Goal: Task Accomplishment & Management: Complete application form

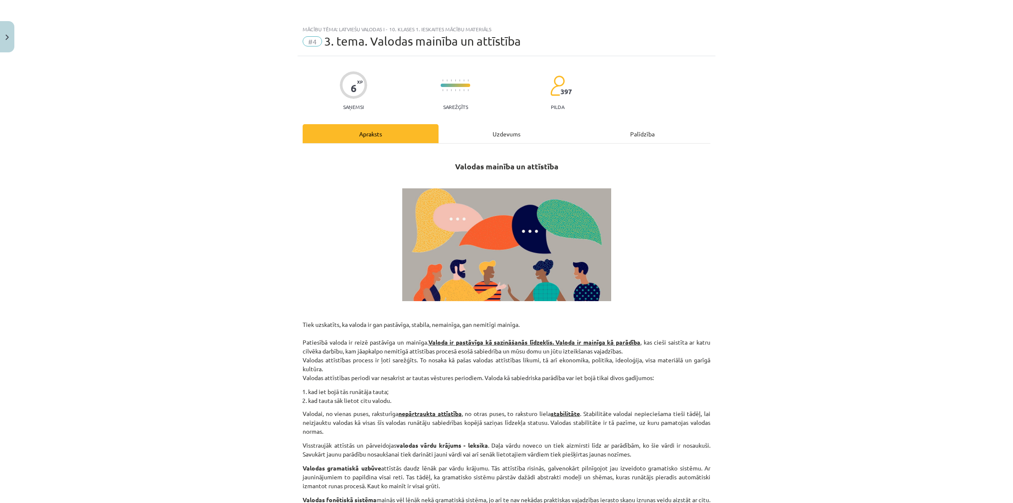
scroll to position [304, 0]
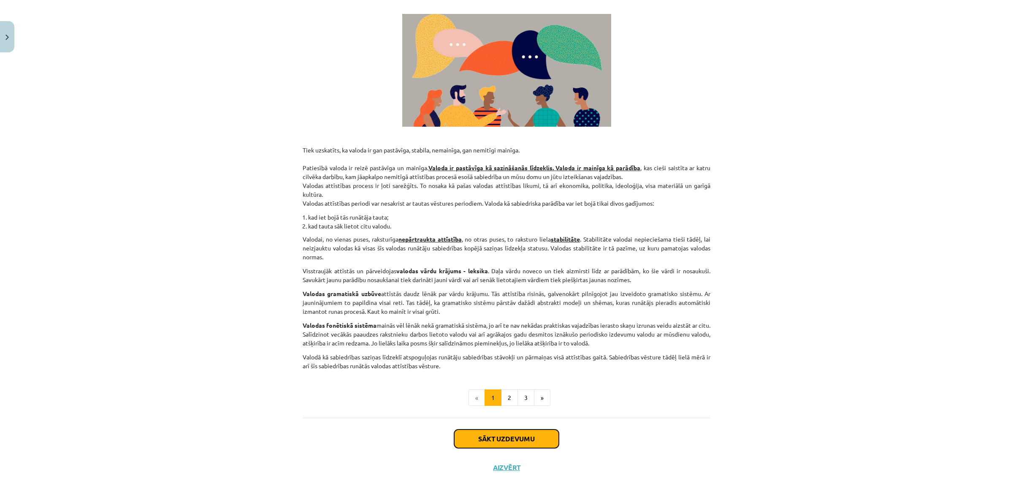
click at [489, 446] on button "Sākt uzdevumu" at bounding box center [506, 438] width 105 height 19
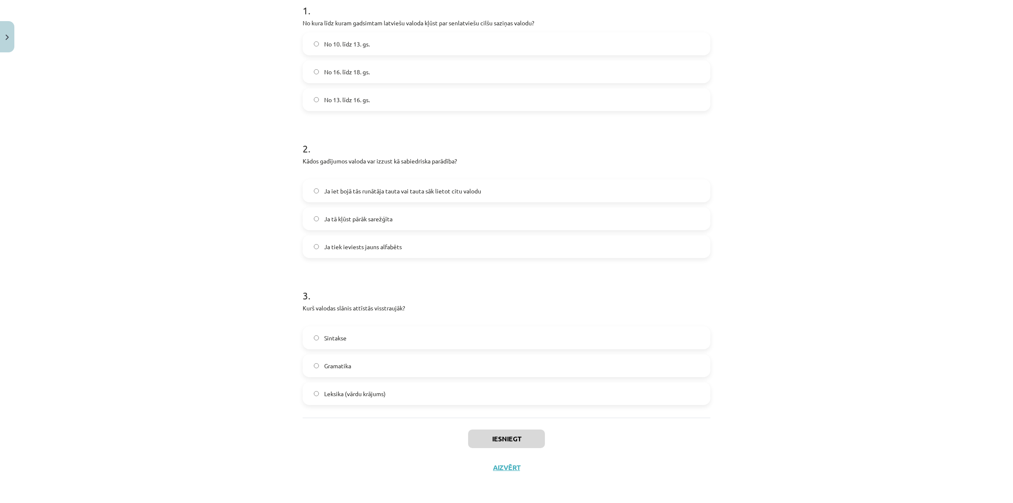
scroll to position [73, 0]
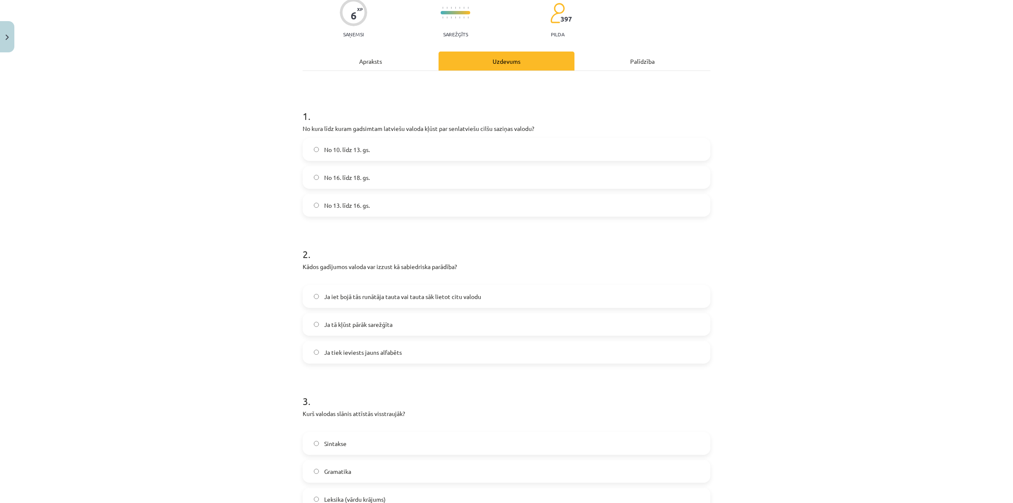
click at [368, 203] on label "No 13. līdz 16. gs." at bounding box center [506, 205] width 406 height 21
click at [368, 298] on span "Ja iet bojā tās runātāja tauta vai tauta sāk lietot citu valodu" at bounding box center [402, 296] width 157 height 9
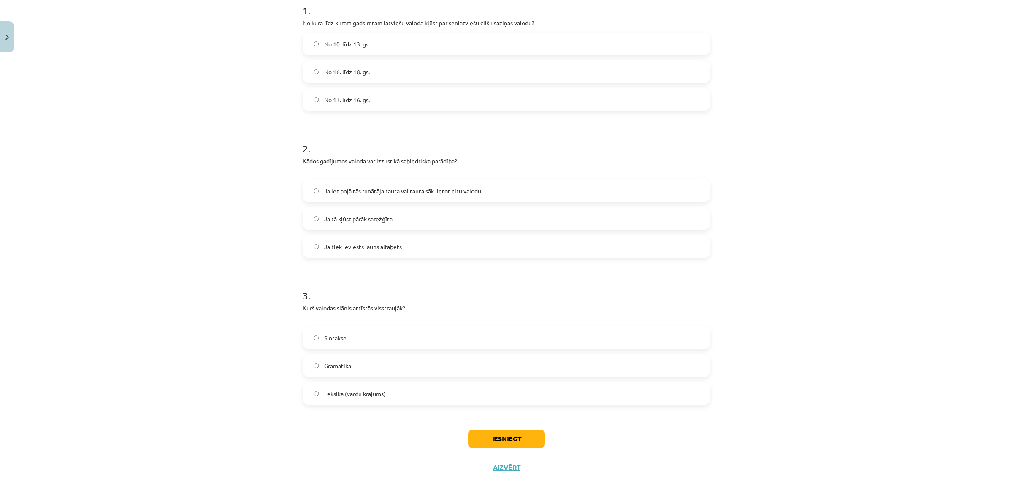
click at [370, 389] on span "Leksika (vārdu krājums)" at bounding box center [355, 393] width 62 height 9
click at [484, 433] on button "Iesniegt" at bounding box center [506, 438] width 77 height 19
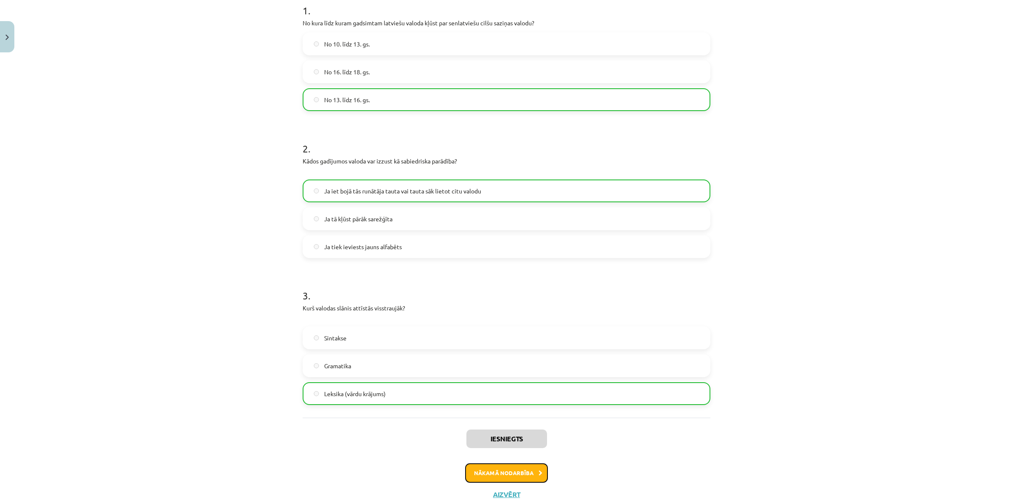
click at [512, 480] on button "Nākamā nodarbība" at bounding box center [506, 472] width 83 height 19
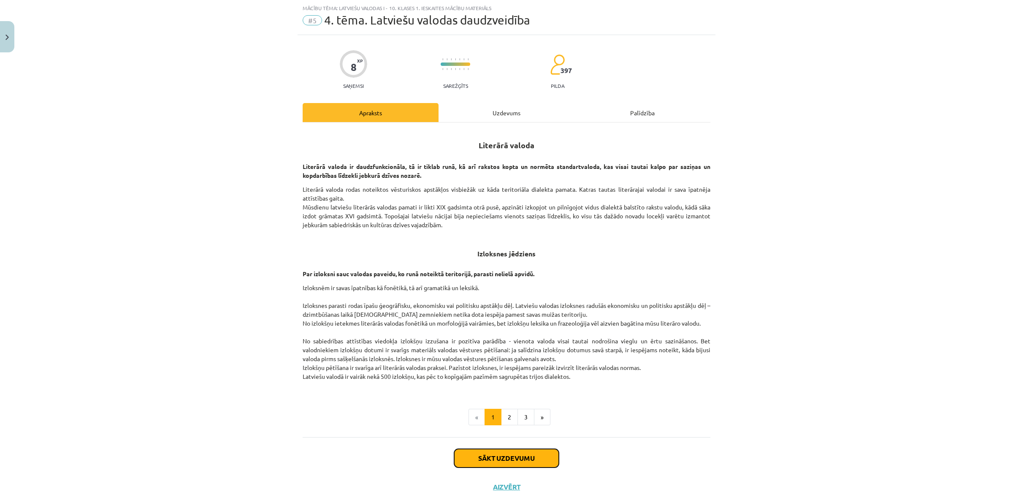
click at [505, 458] on button "Sākt uzdevumu" at bounding box center [506, 458] width 105 height 19
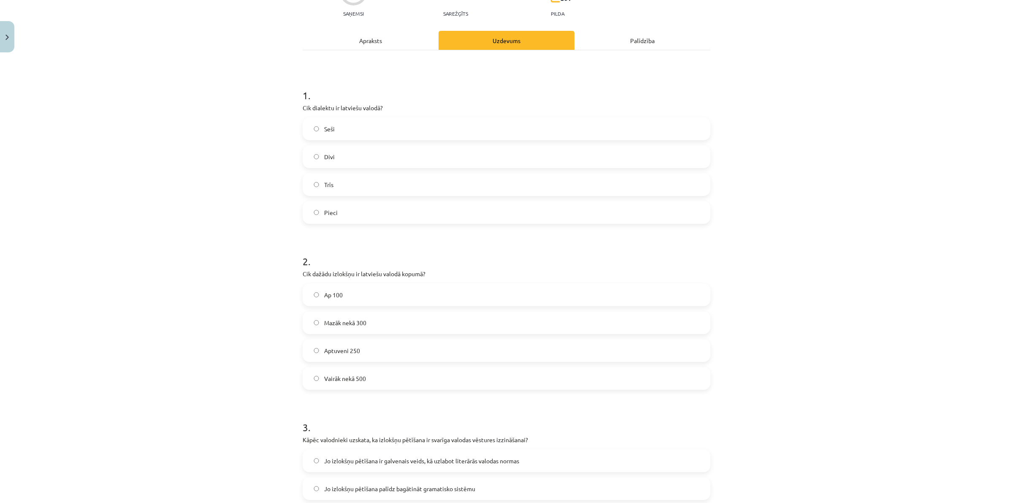
scroll to position [146, 0]
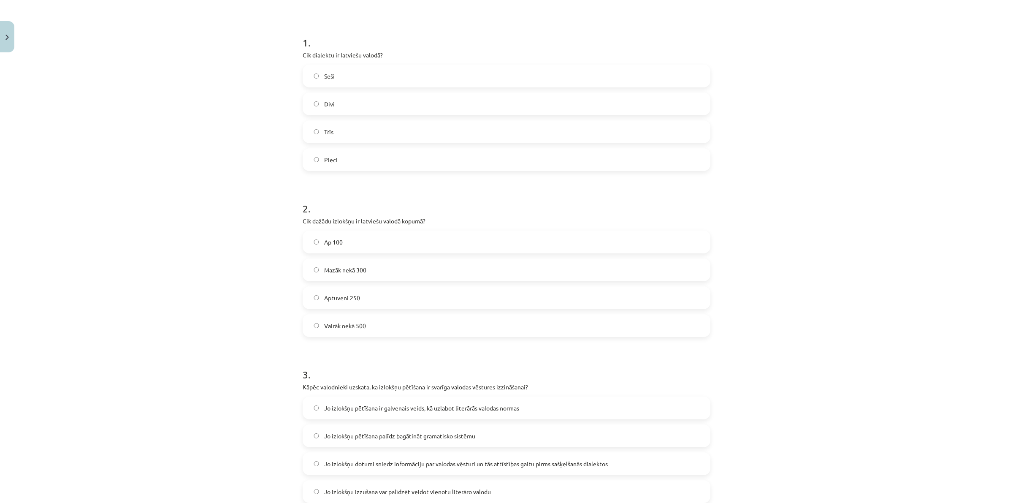
click at [223, 308] on div "Mācību tēma: Latviešu valodas i - 10. klases 1. ieskaites mācību materiāls #5 4…" at bounding box center [506, 251] width 1013 height 503
click at [345, 125] on label "Trīs" at bounding box center [506, 131] width 406 height 21
click at [379, 302] on label "Aptuveni 250" at bounding box center [506, 297] width 406 height 21
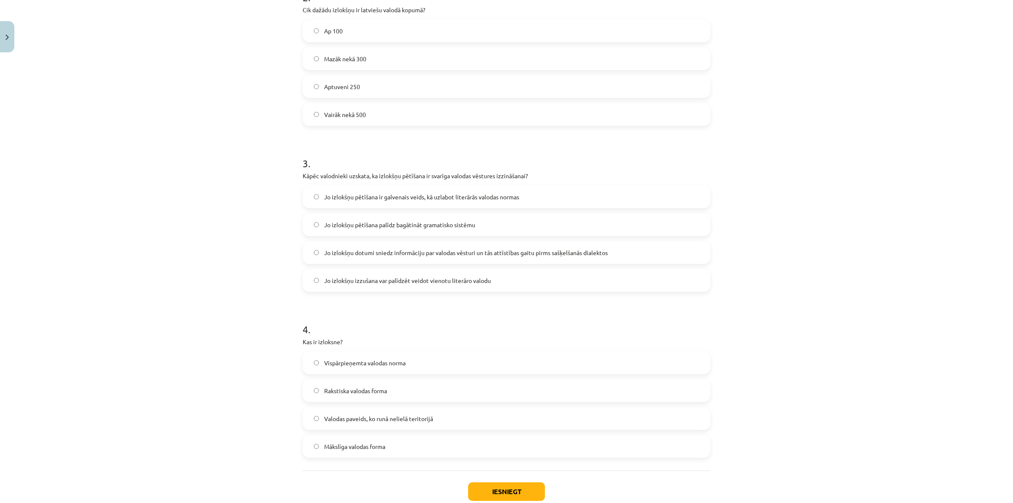
scroll to position [410, 0]
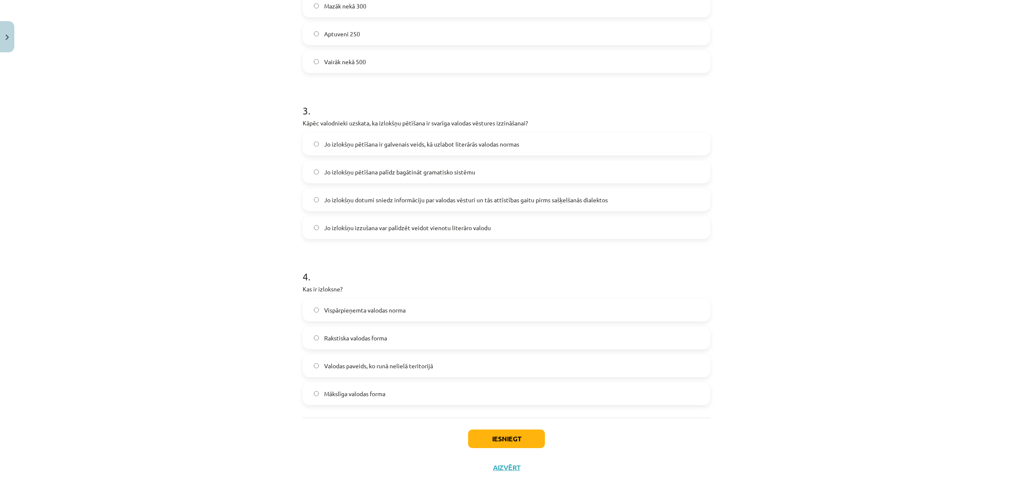
click at [338, 146] on span "Jo izlokšņu pētīšana ir galvenais veids, kā uzlabot literārās valodas normas" at bounding box center [421, 144] width 195 height 9
click at [418, 199] on span "Jo izlokšņu dotumi sniedz informāciju par valodas vēsturi un tās attīstības gai…" at bounding box center [466, 199] width 284 height 9
click at [401, 365] on span "Valodas paveids, ko runā nelielā teritorijā" at bounding box center [378, 365] width 109 height 9
click at [505, 432] on button "Iesniegt" at bounding box center [506, 438] width 77 height 19
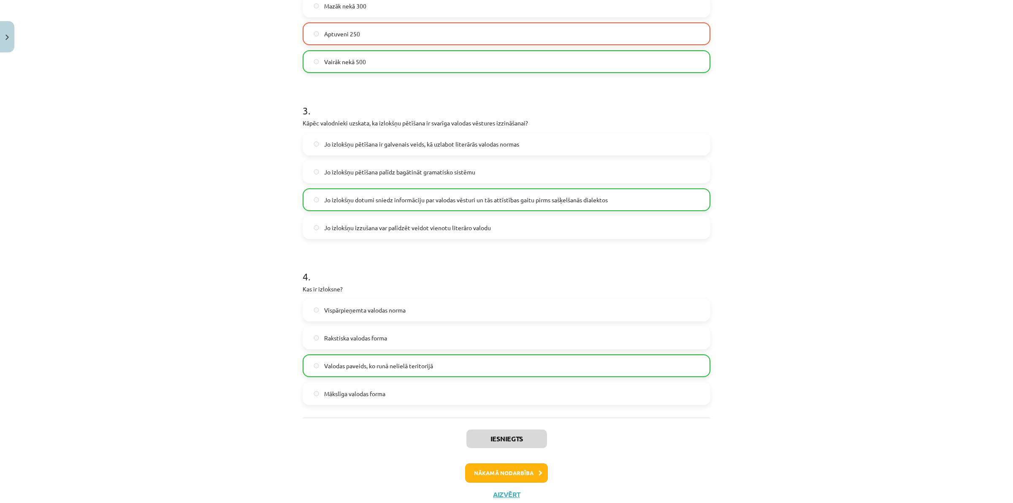
click at [482, 487] on div "Iesniegts Nākamā nodarbība Aizvērt" at bounding box center [507, 460] width 408 height 86
click at [485, 478] on button "Nākamā nodarbība" at bounding box center [506, 472] width 83 height 19
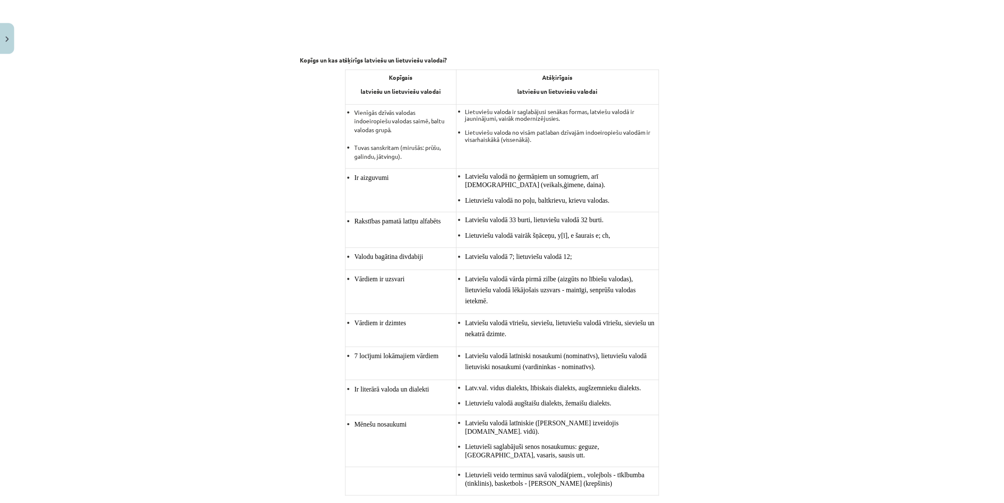
scroll to position [21, 0]
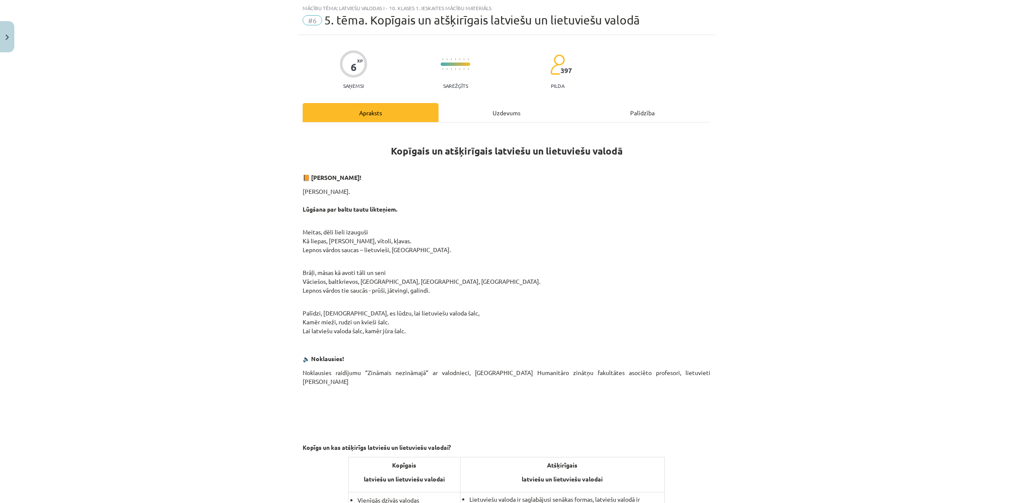
click at [20, 55] on div "Mācību tēma: Latviešu valodas i - 10. klases 1. ieskaites mācību materiāls #6 5…" at bounding box center [506, 251] width 1013 height 503
click at [16, 45] on div "Mācību tēma: Latviešu valodas i - 10. klases 1. ieskaites mācību materiāls #6 5…" at bounding box center [506, 251] width 1013 height 503
click at [11, 42] on button "Close" at bounding box center [7, 36] width 14 height 31
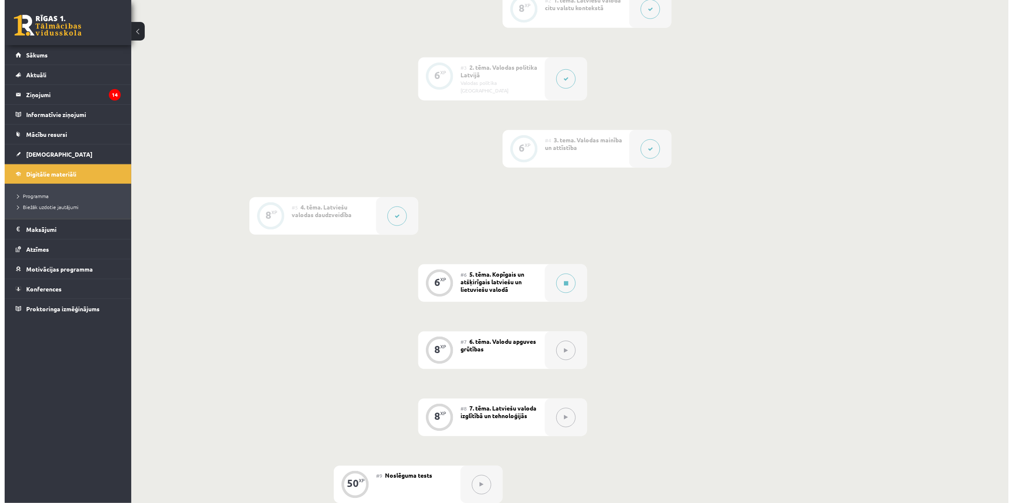
scroll to position [357, 0]
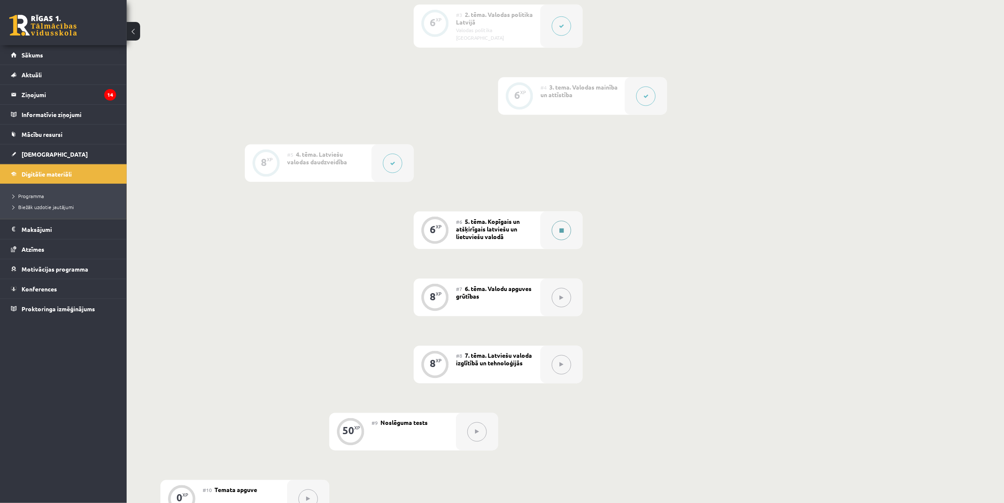
click at [560, 228] on icon at bounding box center [561, 230] width 4 height 5
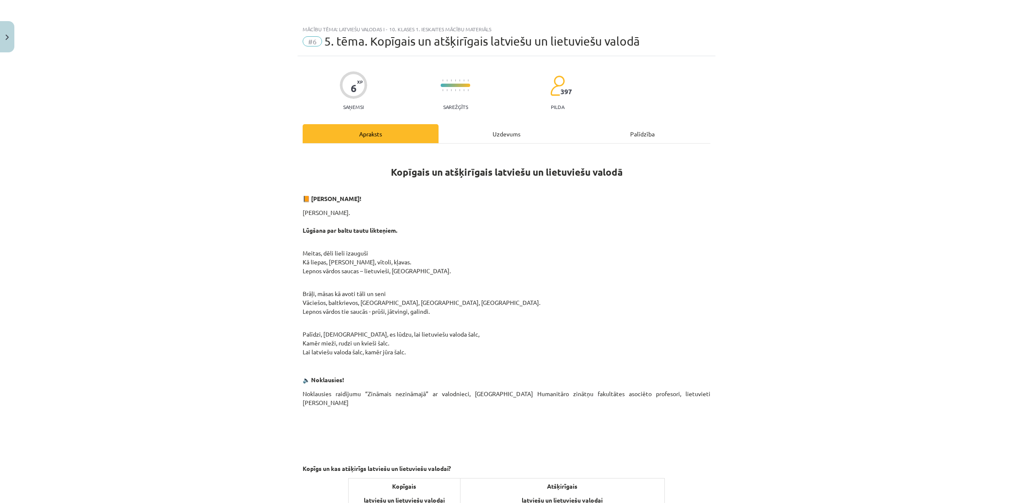
click at [509, 137] on div "Uzdevums" at bounding box center [507, 133] width 136 height 19
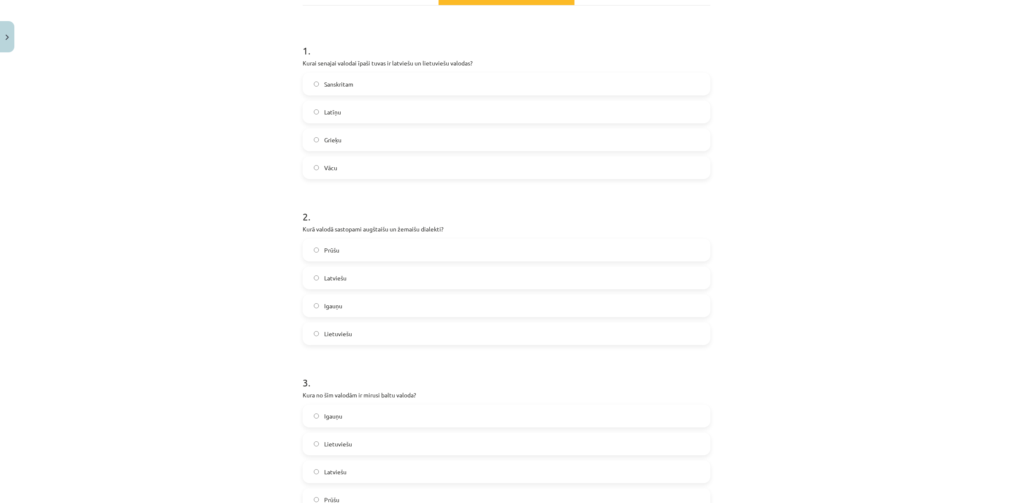
scroll to position [191, 0]
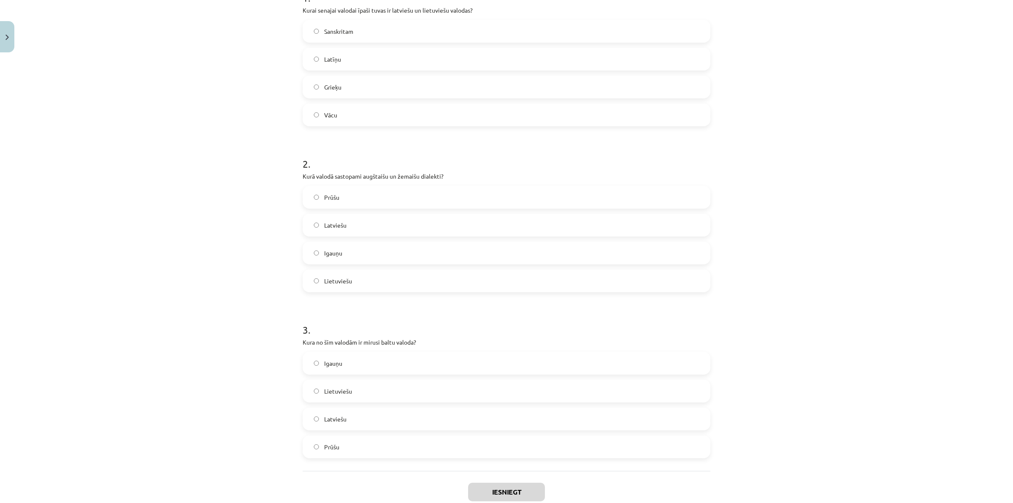
drag, startPoint x: 335, startPoint y: 30, endPoint x: 340, endPoint y: 21, distance: 10.1
click at [335, 28] on span "Sanskritam" at bounding box center [338, 31] width 29 height 9
drag, startPoint x: 371, startPoint y: 226, endPoint x: 370, endPoint y: 219, distance: 7.2
click at [370, 226] on label "Latviešu" at bounding box center [506, 224] width 406 height 21
click at [358, 277] on label "Lietuviešu" at bounding box center [506, 280] width 406 height 21
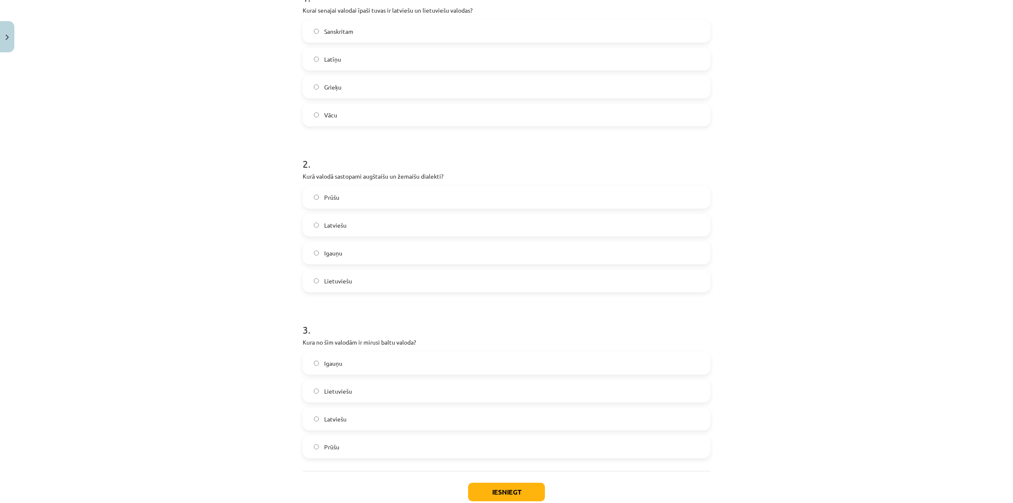
click at [354, 444] on label "Prūšu" at bounding box center [506, 446] width 406 height 21
click at [492, 497] on button "Iesniegt" at bounding box center [506, 491] width 77 height 19
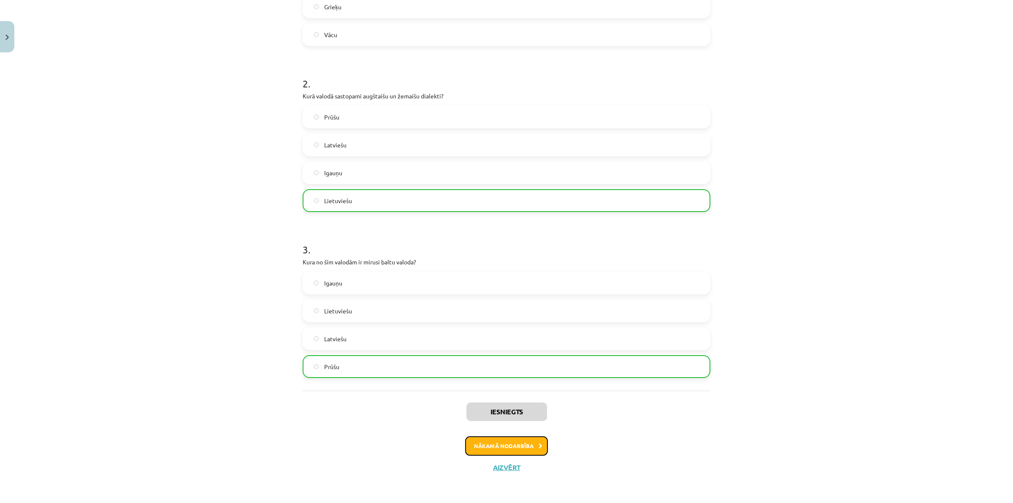
click at [501, 444] on button "Nākamā nodarbība" at bounding box center [506, 445] width 83 height 19
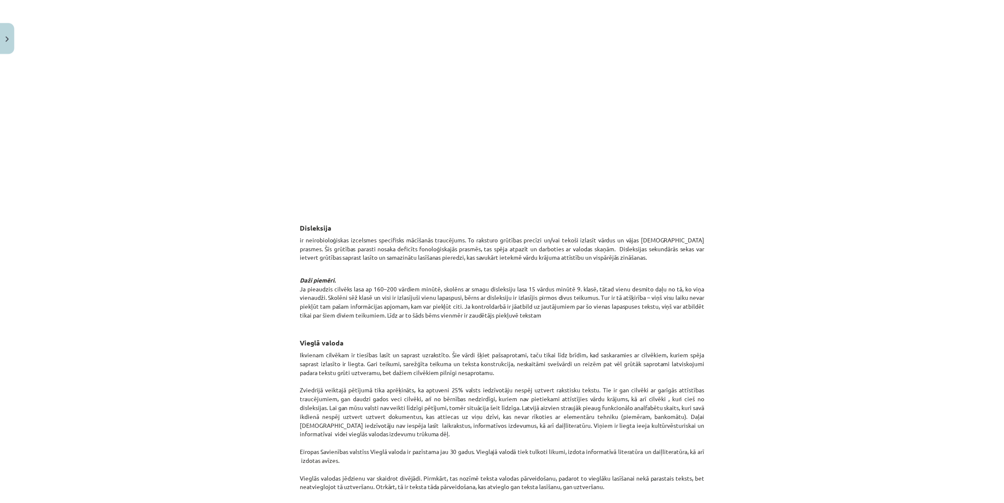
scroll to position [0, 0]
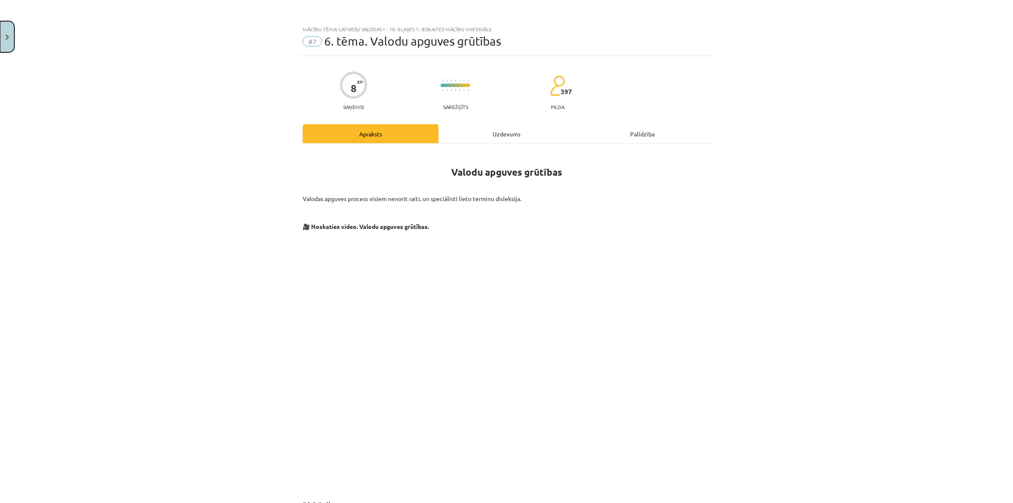
click at [11, 37] on button "Close" at bounding box center [7, 36] width 14 height 31
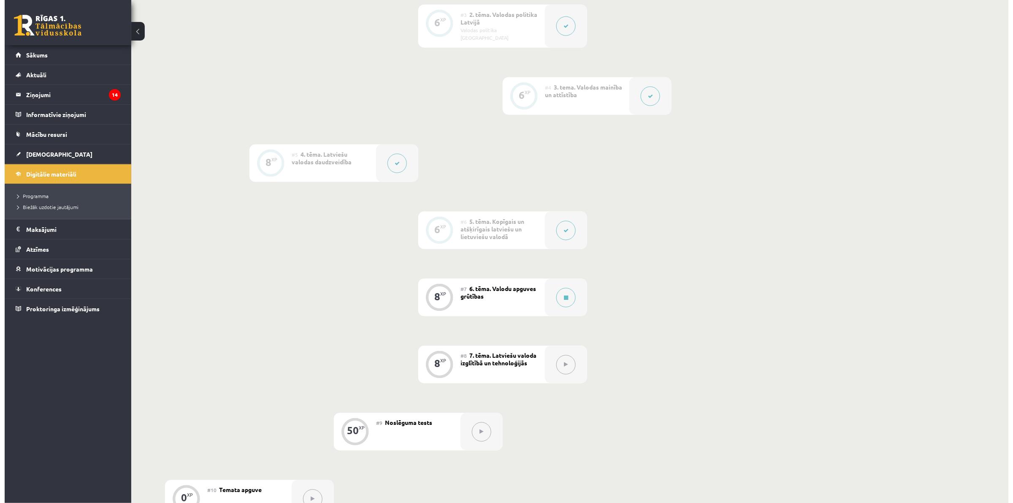
scroll to position [410, 0]
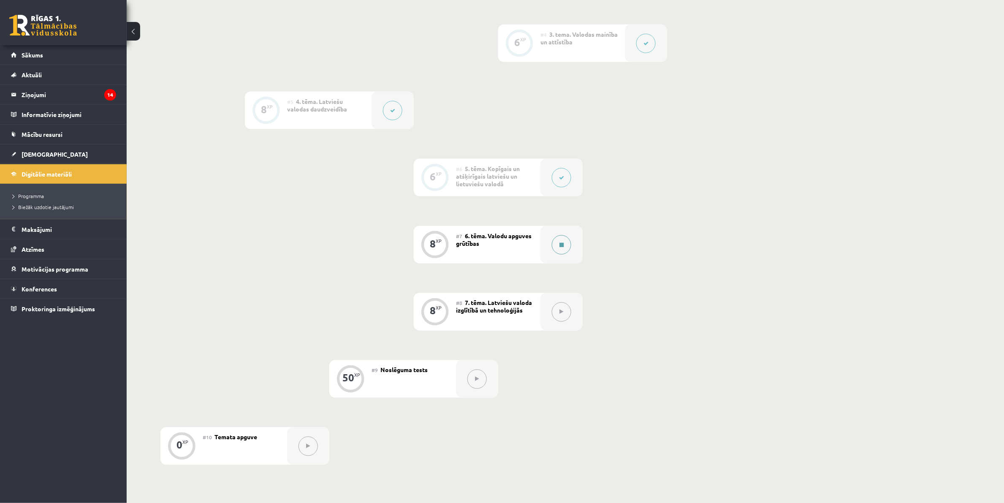
click at [564, 235] on button at bounding box center [561, 244] width 19 height 19
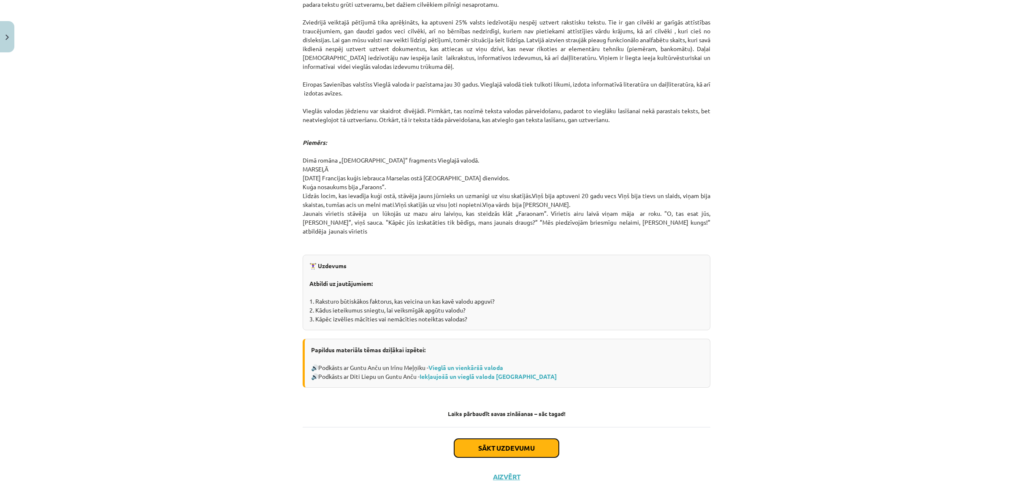
click at [498, 442] on button "Sākt uzdevumu" at bounding box center [506, 448] width 105 height 19
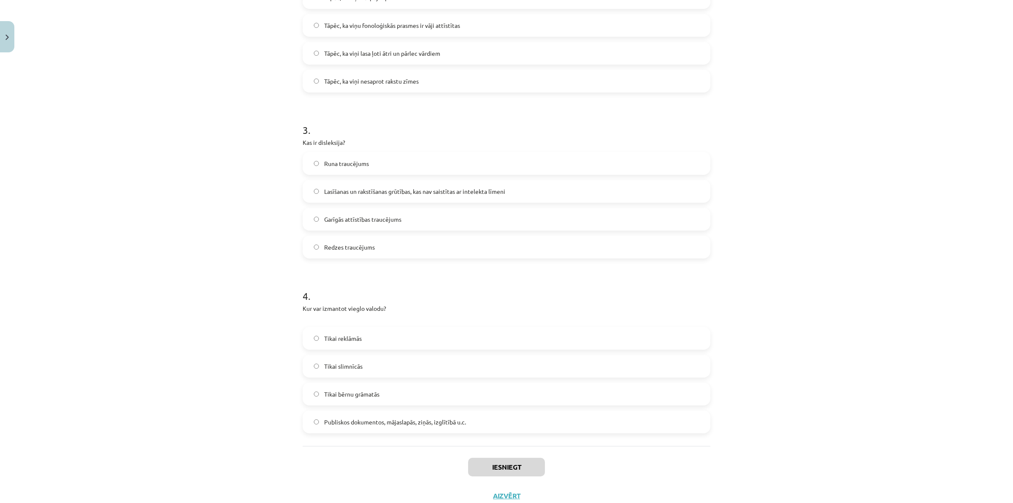
scroll to position [179, 0]
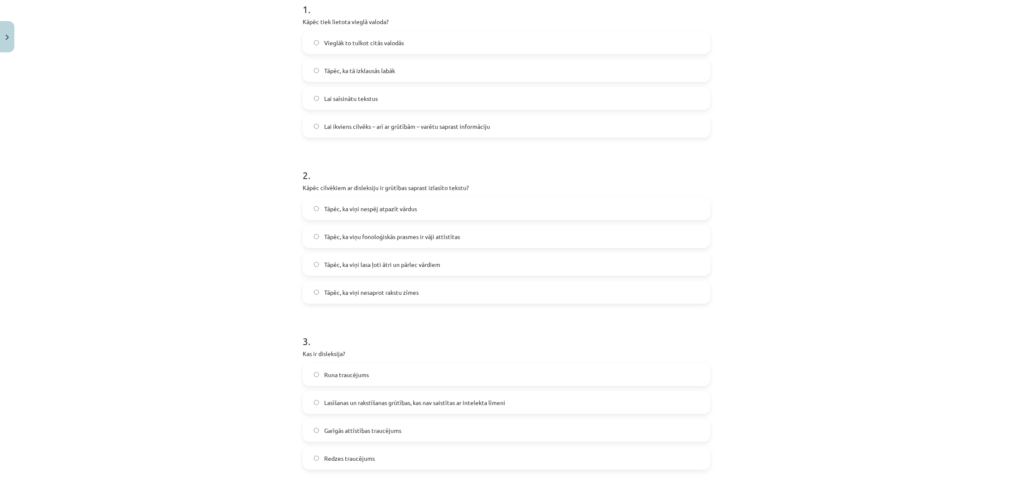
click at [351, 89] on label "Lai saīsinātu tekstus" at bounding box center [506, 98] width 406 height 21
click at [363, 233] on span "Tāpēc, ka viņu fonoloģiskās prasmes ir vāji attīstītas" at bounding box center [392, 236] width 136 height 9
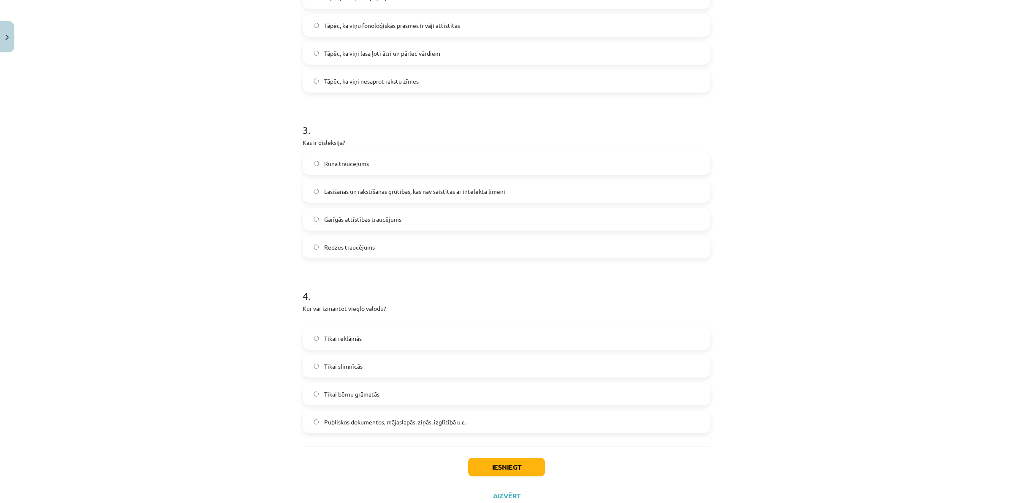
drag, startPoint x: 347, startPoint y: 208, endPoint x: 363, endPoint y: 249, distance: 44.2
click at [347, 208] on div "Garīgās attīstības traucējums" at bounding box center [507, 219] width 408 height 23
click at [351, 203] on div "Runa traucējums Lasīšanas un rakstīšanas grūtības, kas nav saistītas ar intelek…" at bounding box center [507, 205] width 408 height 106
click at [357, 222] on span "Garīgās attīstības traucējums" at bounding box center [362, 219] width 77 height 9
click at [364, 353] on div "Tikai reklāmās [PERSON_NAME] slimnīcās Tikai bērnu grāmatās Publiskos dokumento…" at bounding box center [507, 380] width 408 height 106
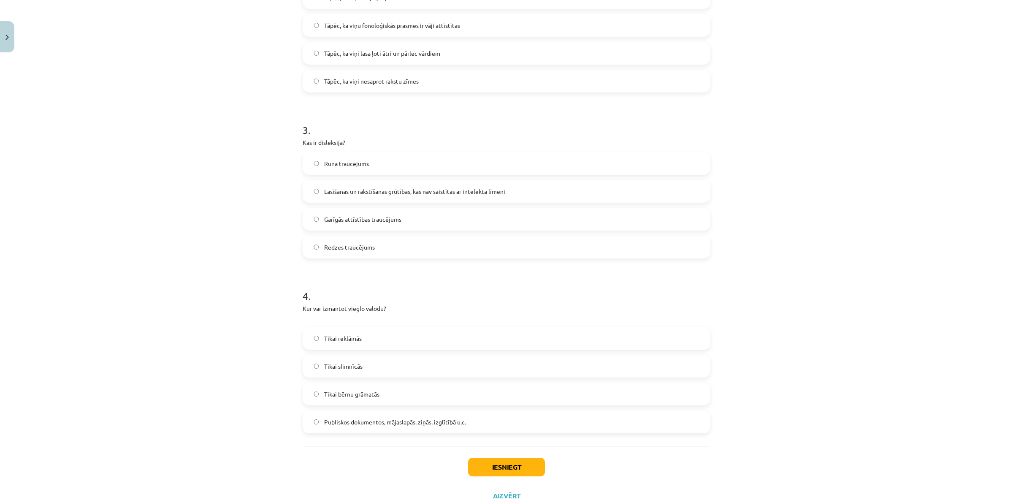
click at [397, 347] on label "Tikai reklāmās" at bounding box center [506, 338] width 406 height 21
drag, startPoint x: 479, startPoint y: 443, endPoint x: 485, endPoint y: 456, distance: 14.5
click at [479, 445] on div "1 . Kāpēc tiek lietota vieglā valoda? Vieglāk to tulkot citās valodās Tāpēc, ka…" at bounding box center [507, 99] width 408 height 693
click at [485, 457] on div "Iesniegt Aizvērt" at bounding box center [507, 475] width 408 height 59
click at [488, 465] on button "Iesniegt" at bounding box center [506, 466] width 77 height 19
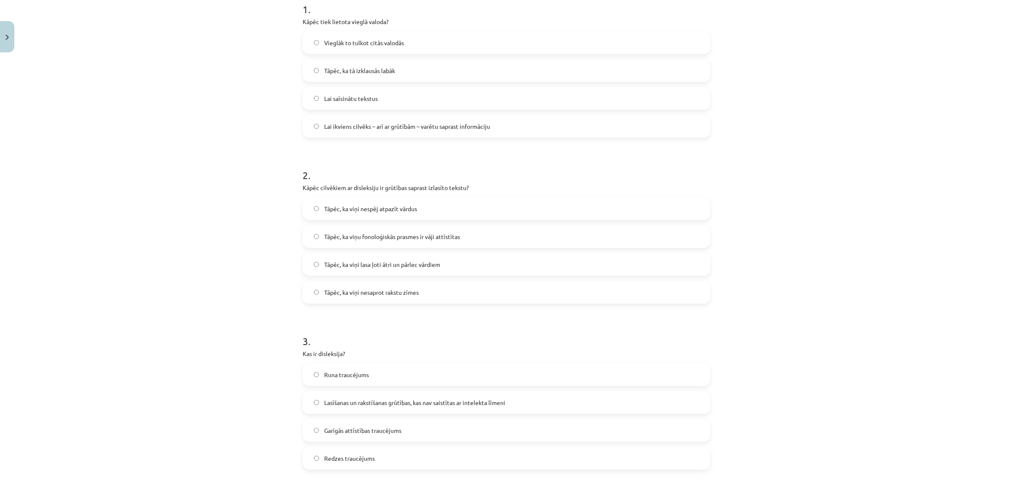
scroll to position [21, 0]
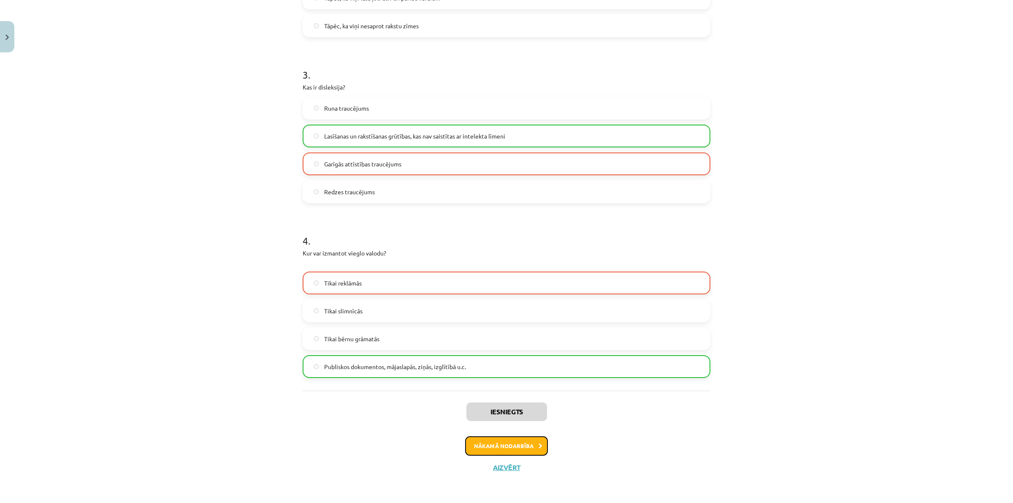
click at [521, 444] on button "Nākamā nodarbība" at bounding box center [506, 445] width 83 height 19
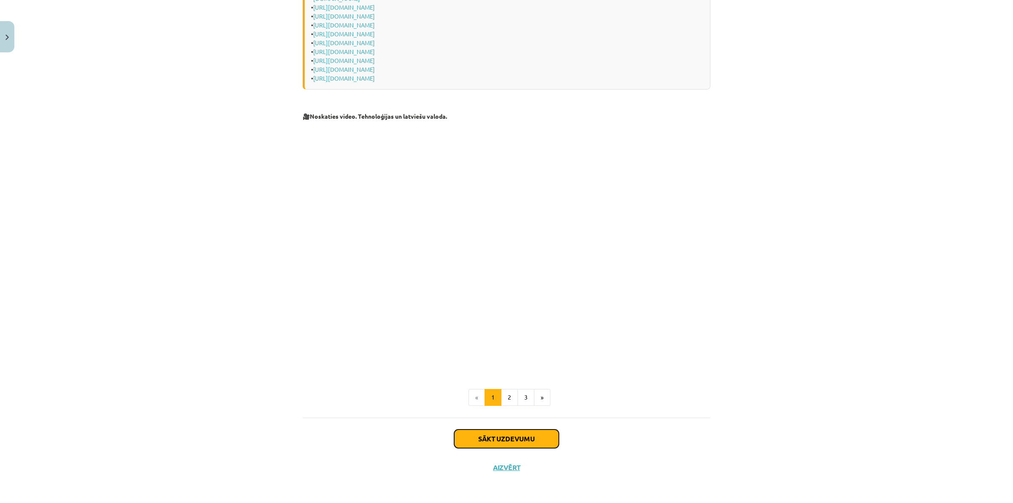
click at [506, 438] on button "Sākt uzdevumu" at bounding box center [506, 438] width 105 height 19
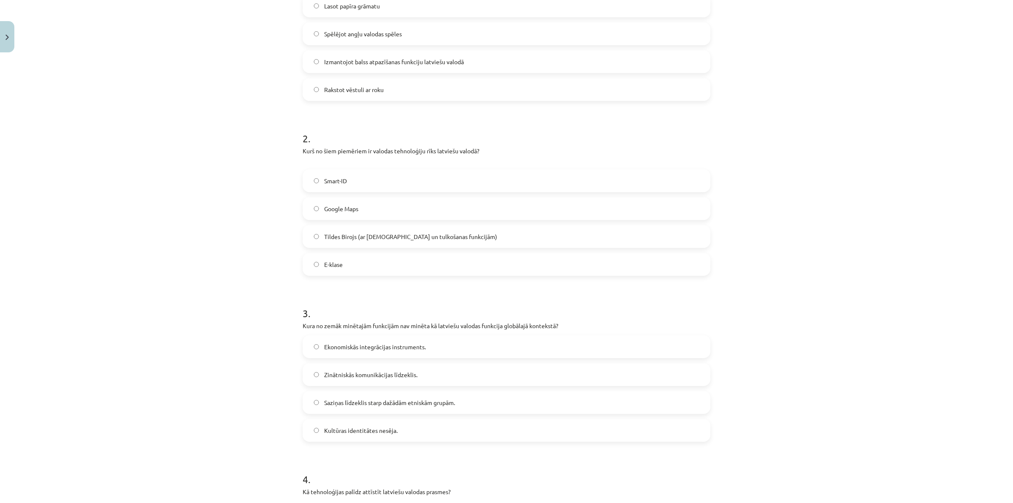
scroll to position [0, 0]
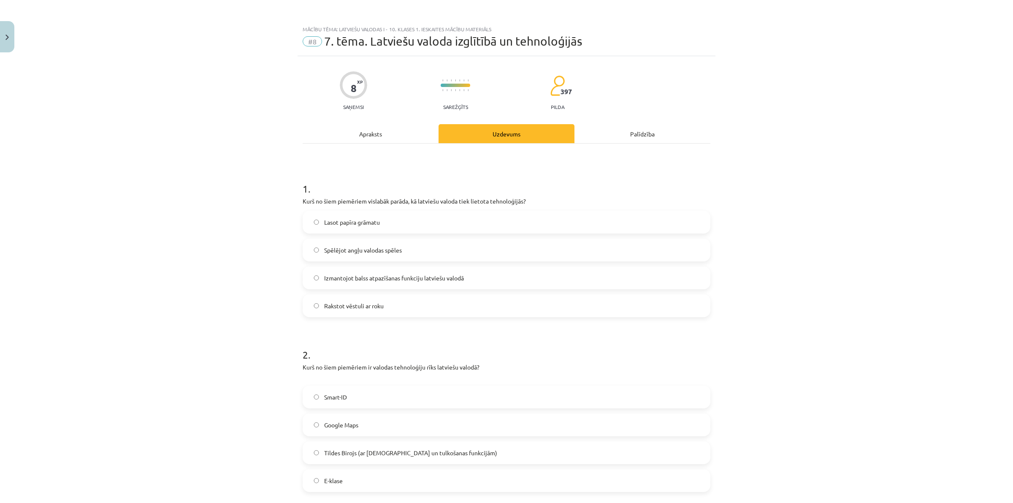
click at [392, 145] on div "1 . Kurš no šiem piemēriem vislabāk parāda, kā latviešu valoda tiek lietota teh…" at bounding box center [507, 493] width 408 height 701
click at [382, 135] on div "Apraksts" at bounding box center [371, 133] width 136 height 19
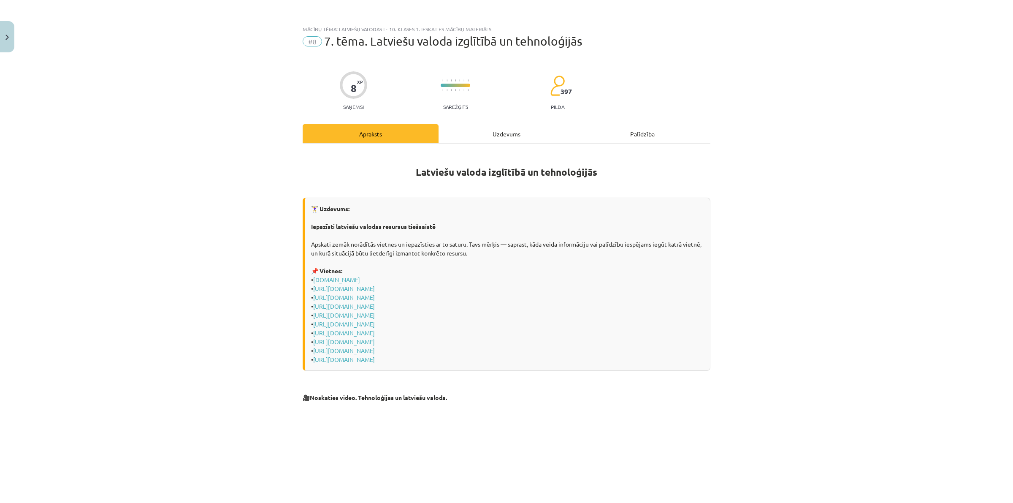
click at [474, 142] on div "Uzdevums" at bounding box center [507, 133] width 136 height 19
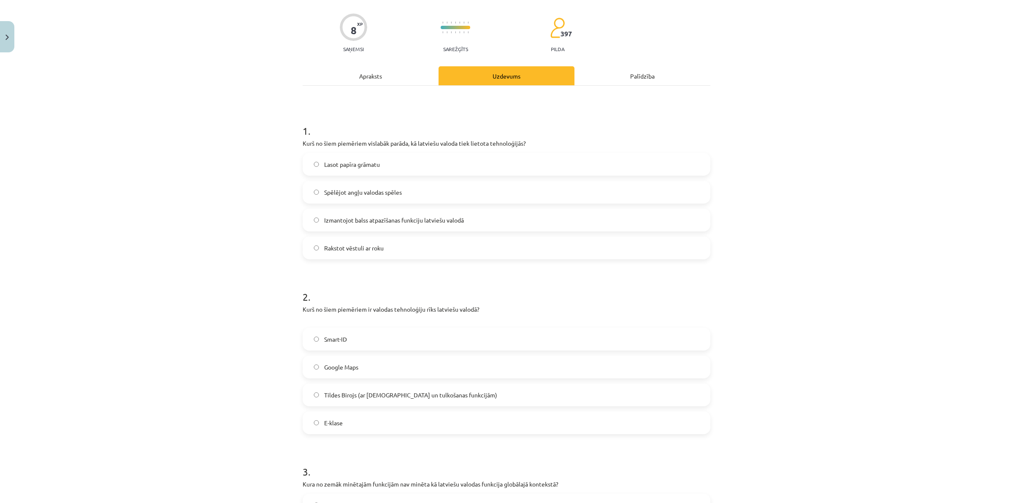
scroll to position [163, 0]
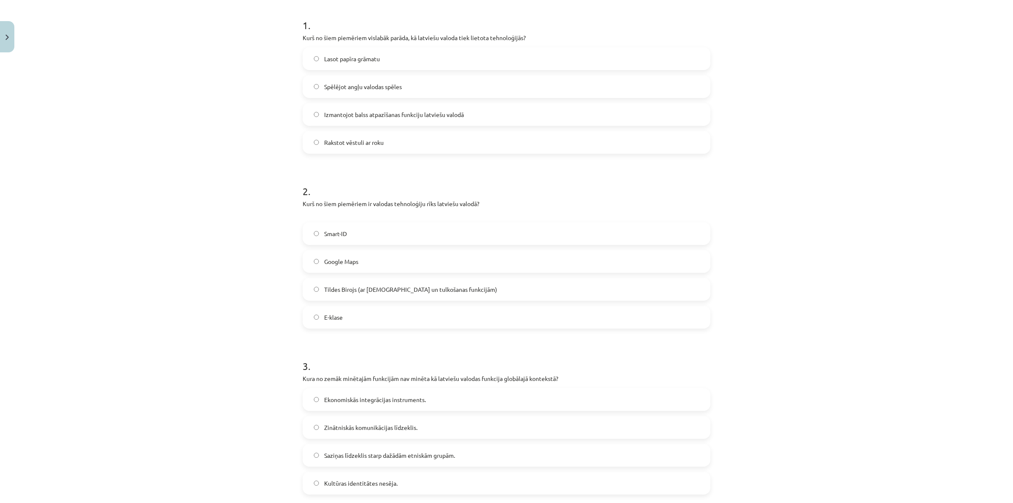
click at [366, 113] on span "Izmantojot balss atpazīšanas funkciju latviešu valodā" at bounding box center [394, 114] width 140 height 9
click at [379, 290] on span "Tildes Birojs (ar [DEMOGRAPHIC_DATA] un tulkošanas funkcijām)" at bounding box center [410, 289] width 173 height 9
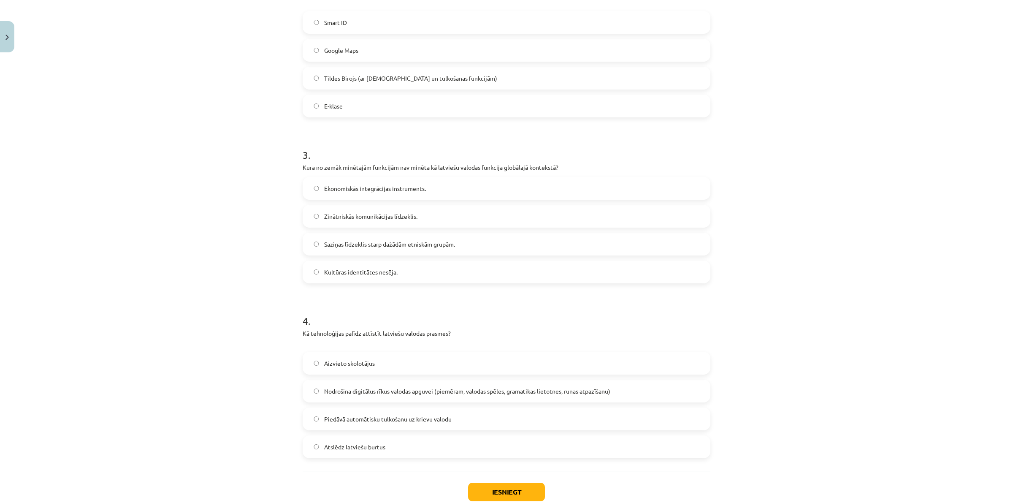
click at [398, 186] on span "Ekonomiskās integrācijas instruments." at bounding box center [375, 188] width 102 height 9
click at [374, 392] on span "Nodrošina digitālus rīkus valodas apguvei (piemēram, valodas spēles, gramatikas…" at bounding box center [467, 391] width 286 height 9
click at [501, 482] on div "Iesniegt Aizvērt" at bounding box center [507, 500] width 408 height 59
click at [501, 484] on button "Iesniegt" at bounding box center [506, 491] width 77 height 19
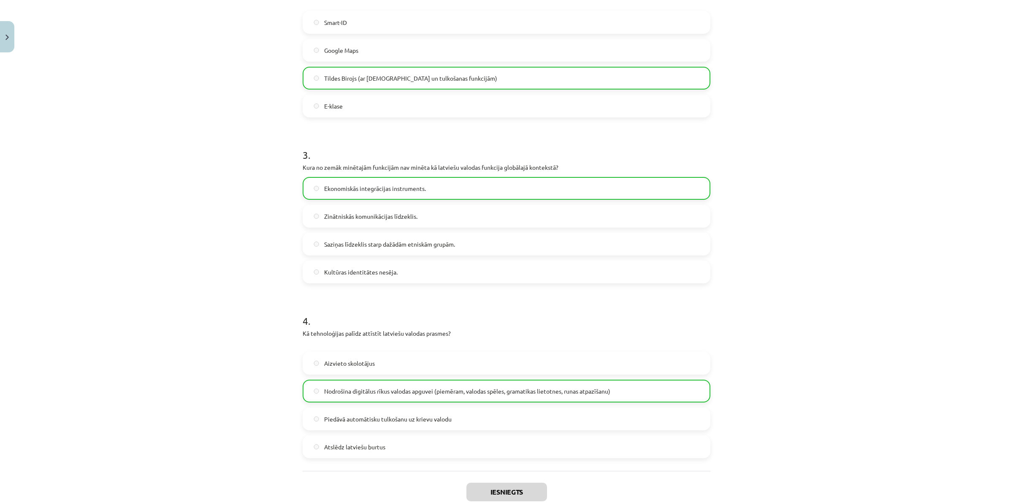
scroll to position [454, 0]
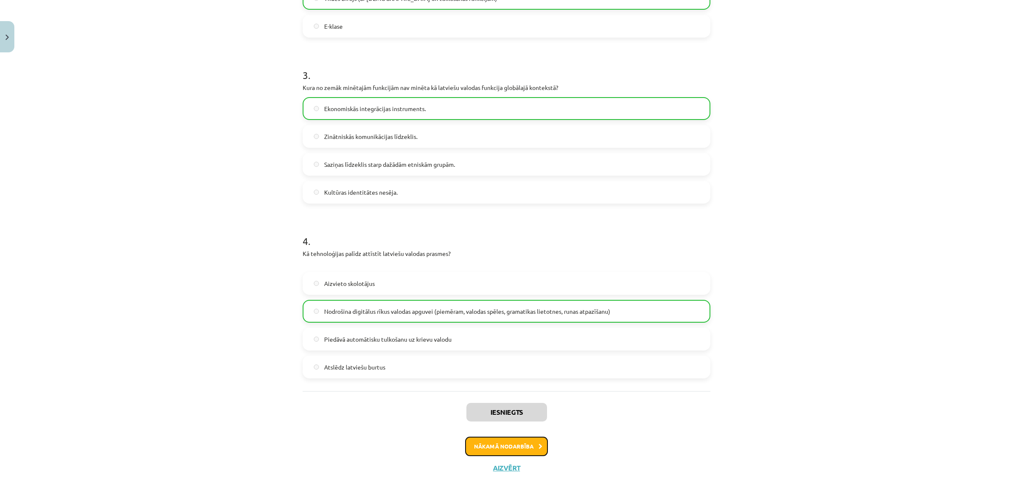
click at [508, 450] on button "Nākamā nodarbība" at bounding box center [506, 445] width 83 height 19
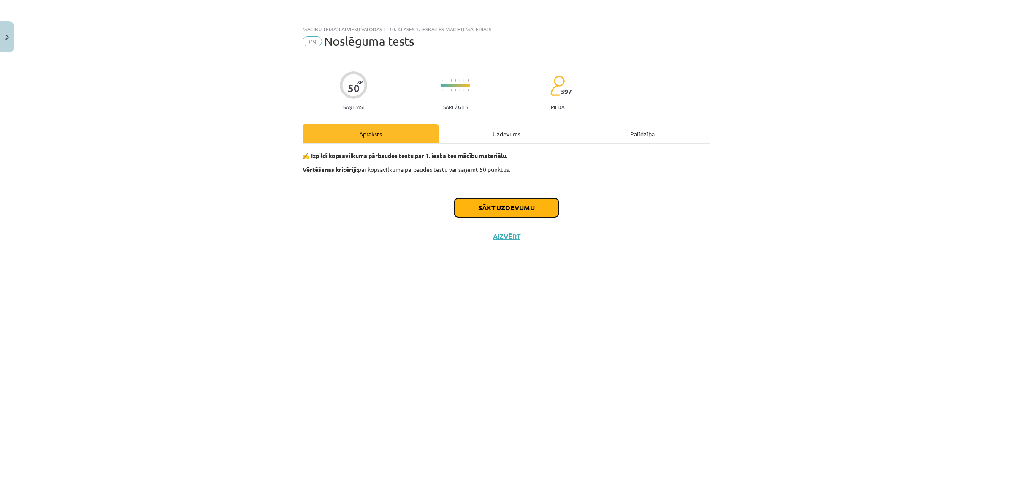
click at [484, 205] on button "Sākt uzdevumu" at bounding box center [506, 207] width 105 height 19
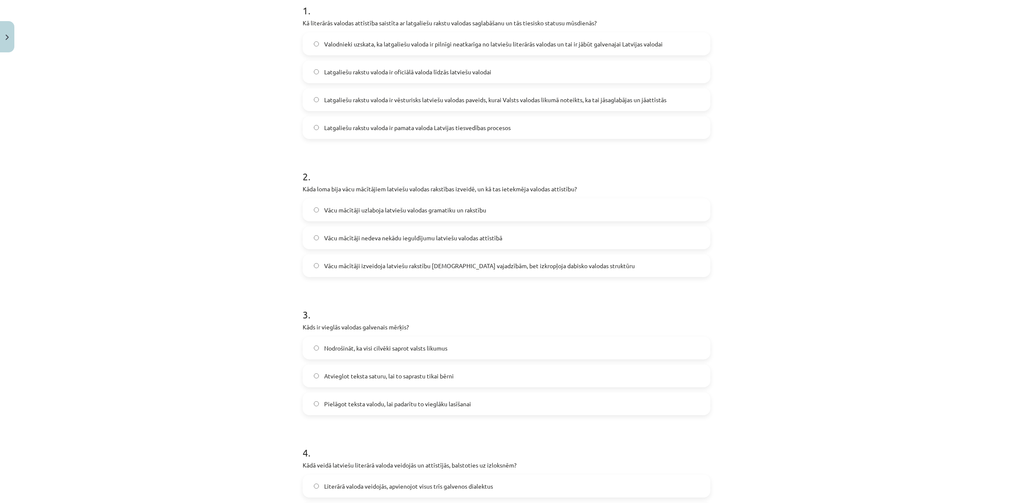
scroll to position [180, 0]
click at [397, 96] on span "Latgaliešu rakstu valoda ir vēsturisks latviešu valodas paveids, kurai Valsts v…" at bounding box center [495, 97] width 342 height 9
click at [384, 205] on span "Vācu mācītāji uzlaboja latviešu valodas gramatiku un rakstību" at bounding box center [405, 207] width 162 height 9
click at [381, 397] on label "Pielāgot teksta valodu, lai padarītu to vieglāku lasīšanai" at bounding box center [506, 401] width 406 height 21
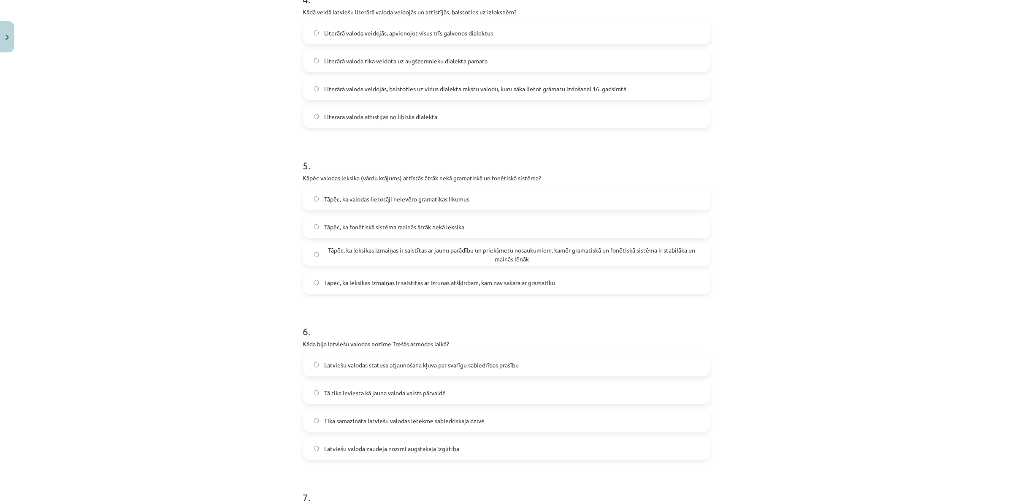
scroll to position [632, 0]
click at [433, 91] on span "Literārā valoda veidojās, balstoties uz vidus dialekta rakstu valodu, kuru sāka…" at bounding box center [475, 87] width 302 height 9
click at [431, 252] on span "Tāpēc, ka leksikas izmaiņas ir saistītas ar jaunu parādību un priekšmetu nosauk…" at bounding box center [511, 253] width 375 height 18
click at [479, 369] on label "Latviešu valodas statusa atjaunošana kļuva par svarīgu sabiedrības prasību" at bounding box center [506, 363] width 406 height 21
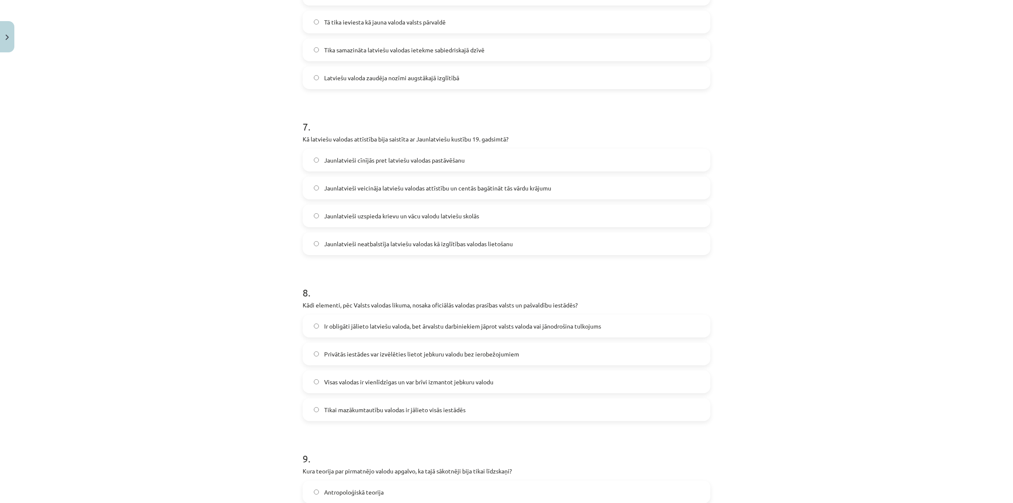
scroll to position [1107, 0]
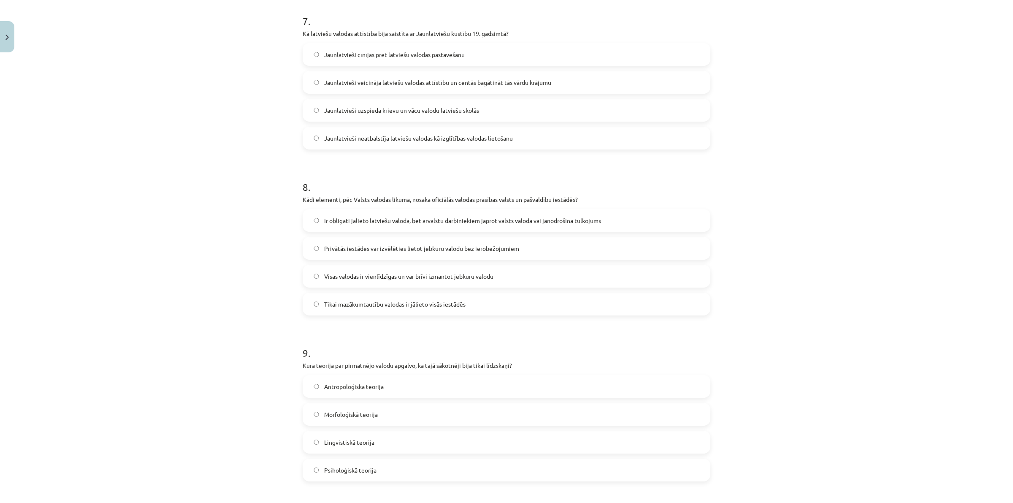
click at [533, 88] on label "Jaunlatvieši veicināja latviešu valodas attīstību un centās bagātināt tās vārdu…" at bounding box center [506, 82] width 406 height 21
click at [456, 223] on span "Ir obligāti jālieto latviešu valoda, bet ārvalstu darbiniekiem jāprot valsts va…" at bounding box center [462, 220] width 277 height 9
click at [387, 410] on label "Morfoloģiskā teorija" at bounding box center [506, 413] width 406 height 21
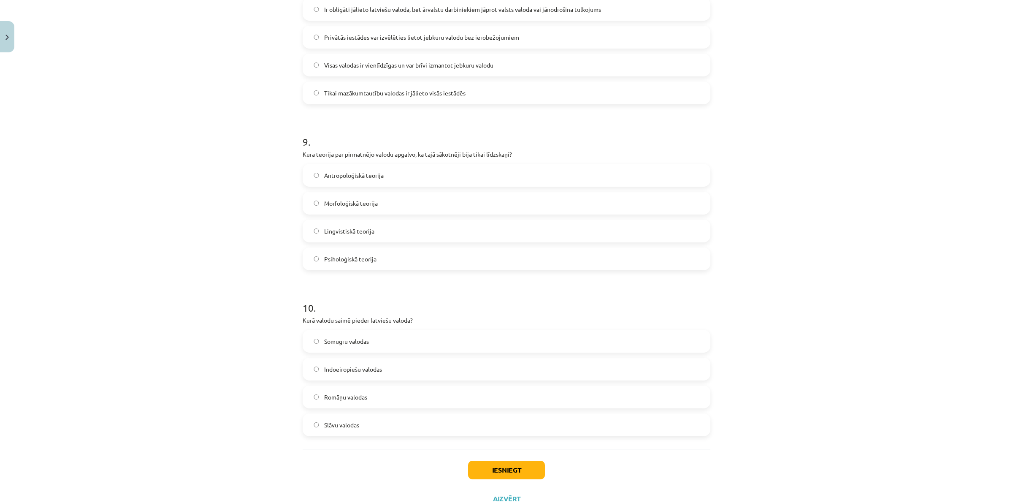
click at [406, 384] on div "Somugru valodas Indoeiropiešu valodas Romāņu valodas Slāvu valodas" at bounding box center [507, 383] width 408 height 106
click at [427, 412] on div "Somugru valodas Indoeiropiešu valodas Romāņu valodas Slāvu valodas" at bounding box center [507, 383] width 408 height 106
click at [440, 427] on label "Slāvu valodas" at bounding box center [506, 424] width 406 height 21
click at [506, 475] on button "Iesniegt" at bounding box center [506, 469] width 77 height 19
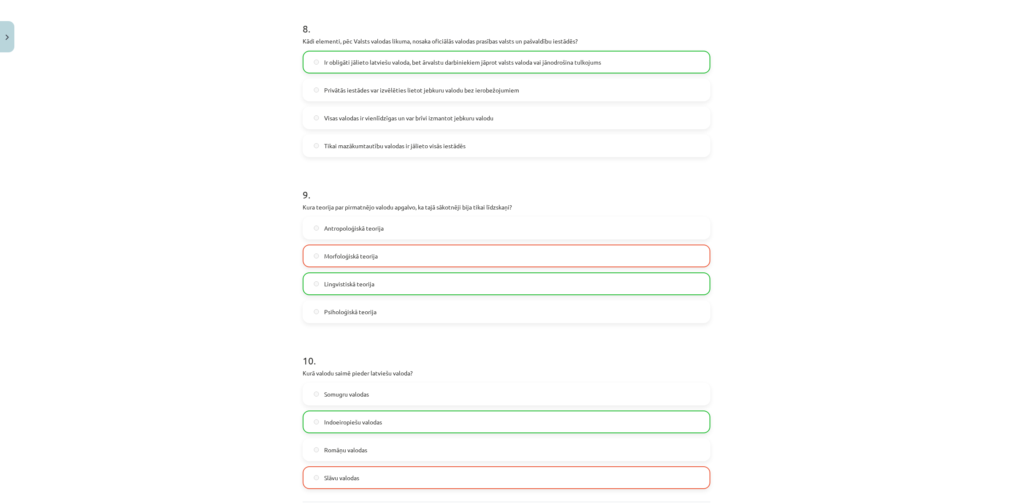
scroll to position [1376, 0]
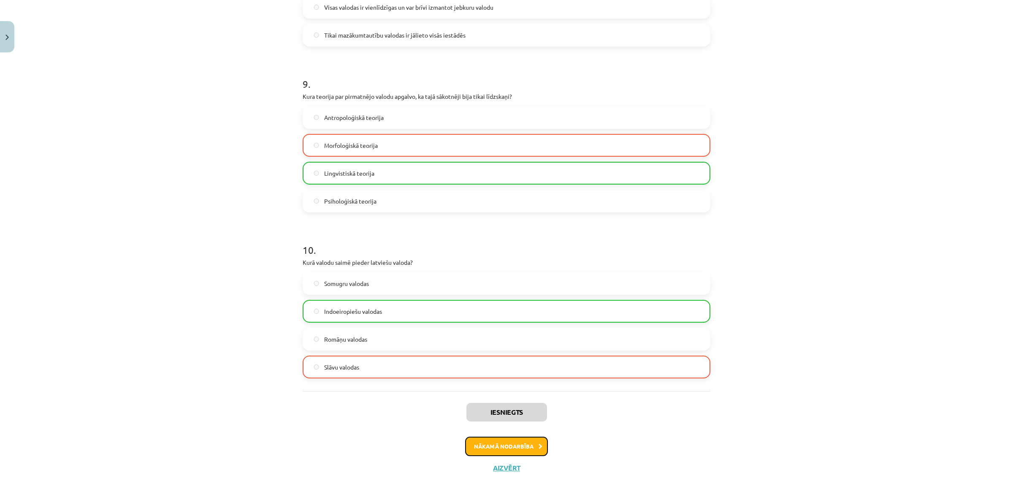
click at [509, 450] on button "Nākamā nodarbība" at bounding box center [506, 445] width 83 height 19
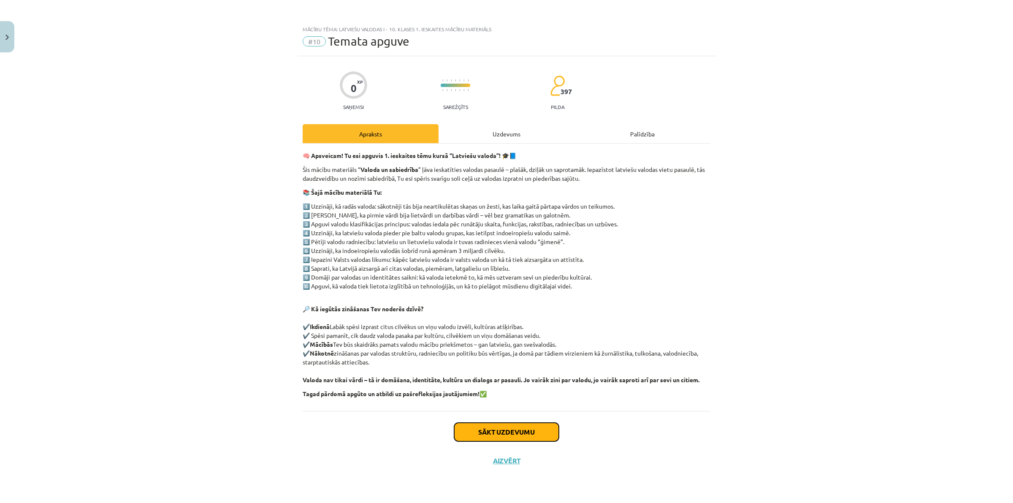
click at [514, 432] on button "Sākt uzdevumu" at bounding box center [506, 431] width 105 height 19
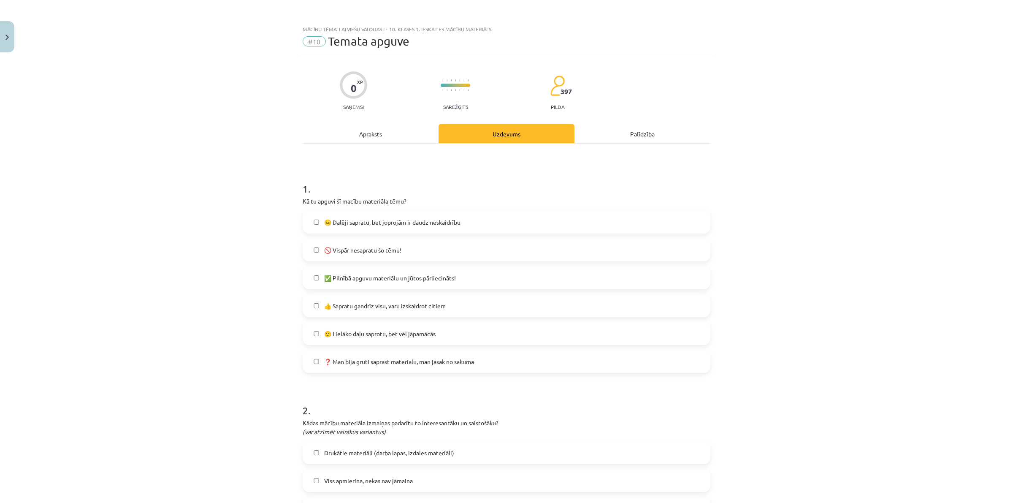
click at [395, 283] on label "✅ Pilnībā apguvu materiālu un jūtos pārliecināts!" at bounding box center [506, 277] width 406 height 21
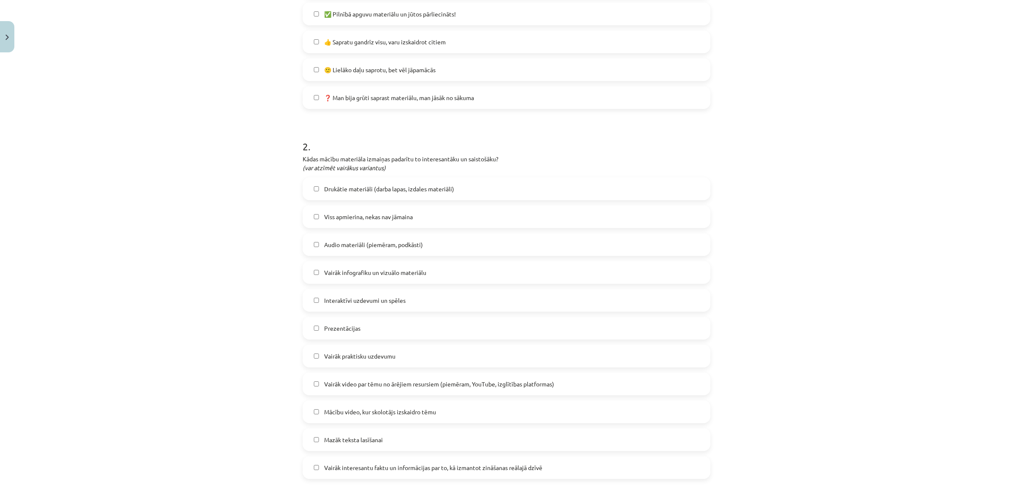
scroll to position [475, 0]
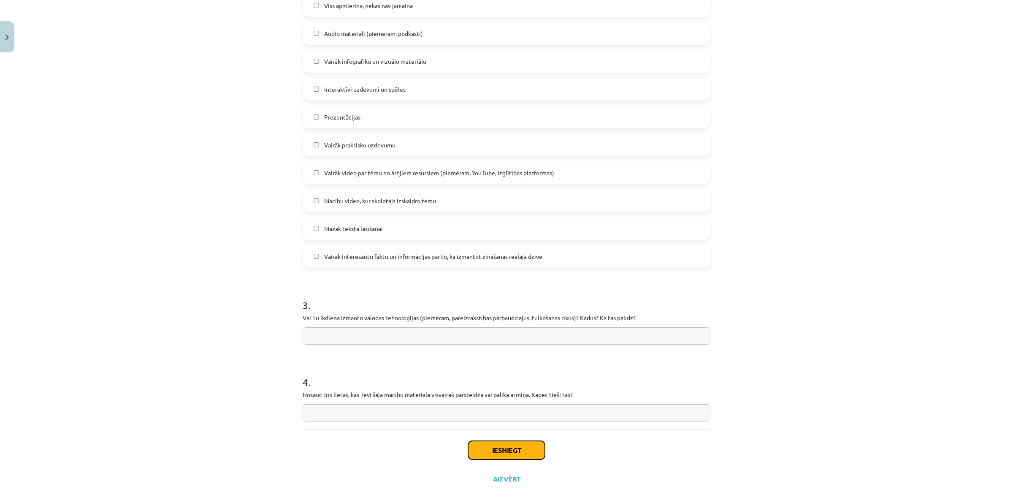
click at [494, 452] on button "Iesniegt" at bounding box center [506, 450] width 77 height 19
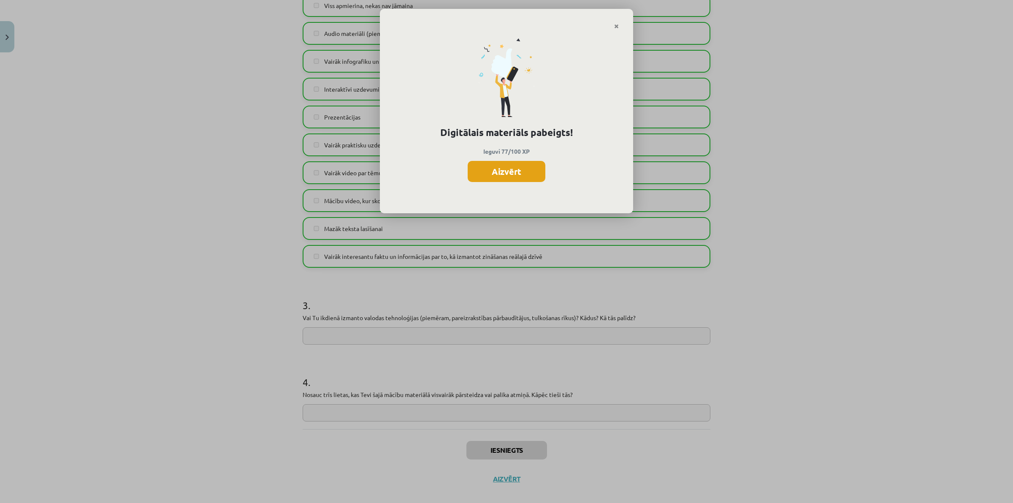
click at [509, 167] on button "Aizvērt" at bounding box center [507, 171] width 78 height 21
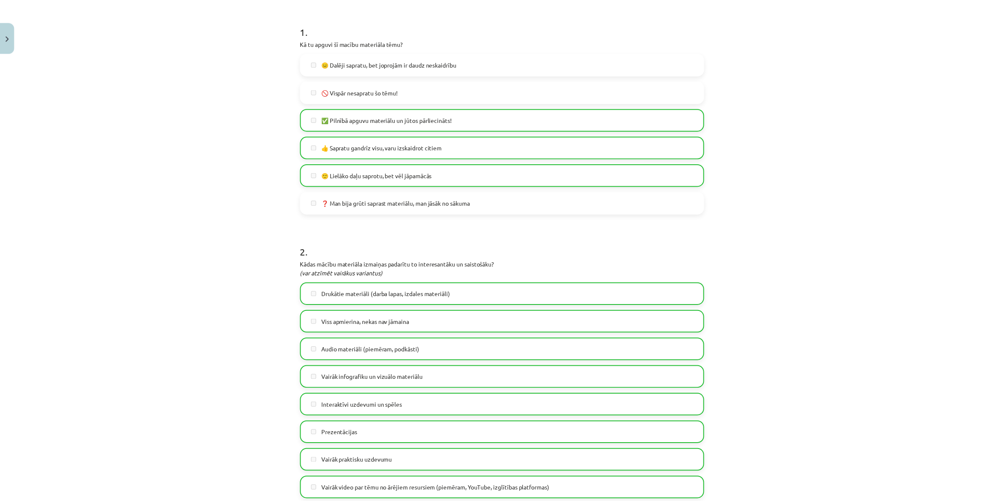
scroll to position [0, 0]
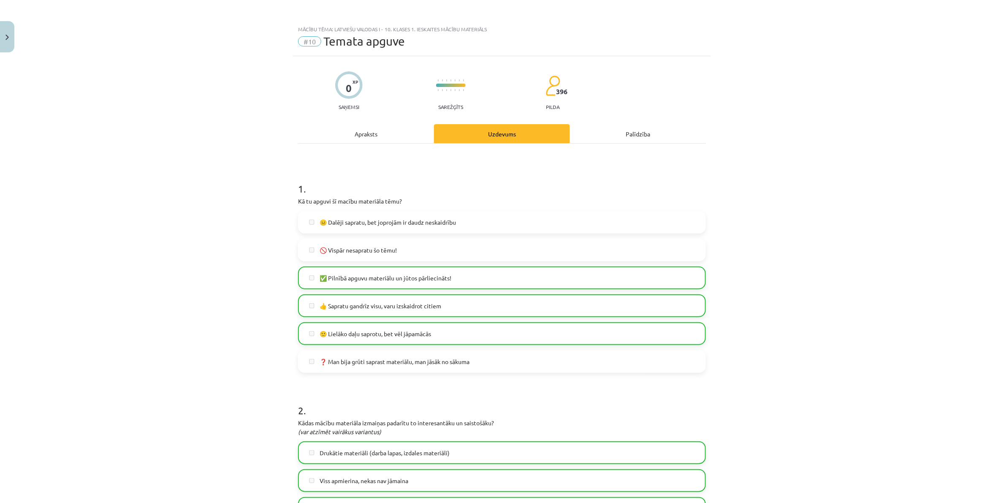
click at [22, 43] on div "Mācību tēma: Latviešu valodas i - 10. klases 1. ieskaites mācību materiāls #10 …" at bounding box center [502, 251] width 1004 height 503
click at [8, 41] on button "Close" at bounding box center [7, 36] width 14 height 31
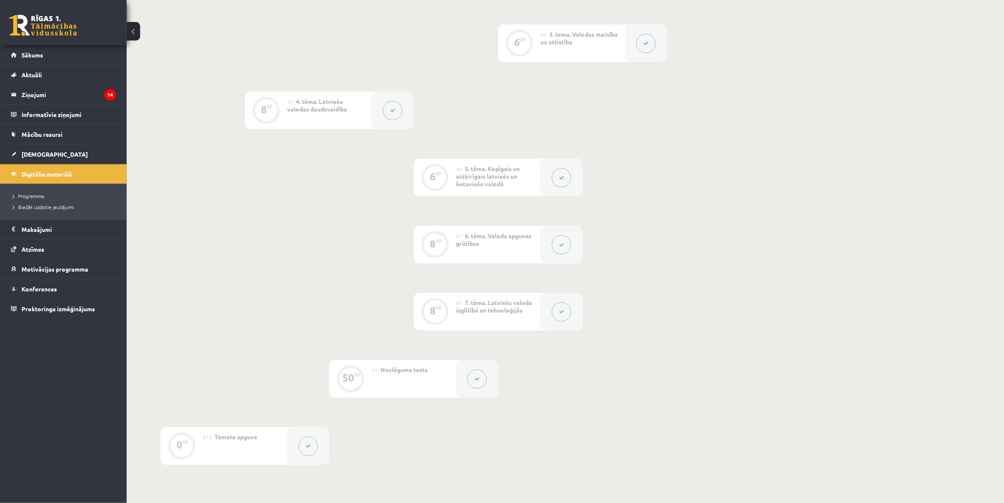
click at [39, 154] on span "[DEMOGRAPHIC_DATA]" at bounding box center [55, 154] width 66 height 8
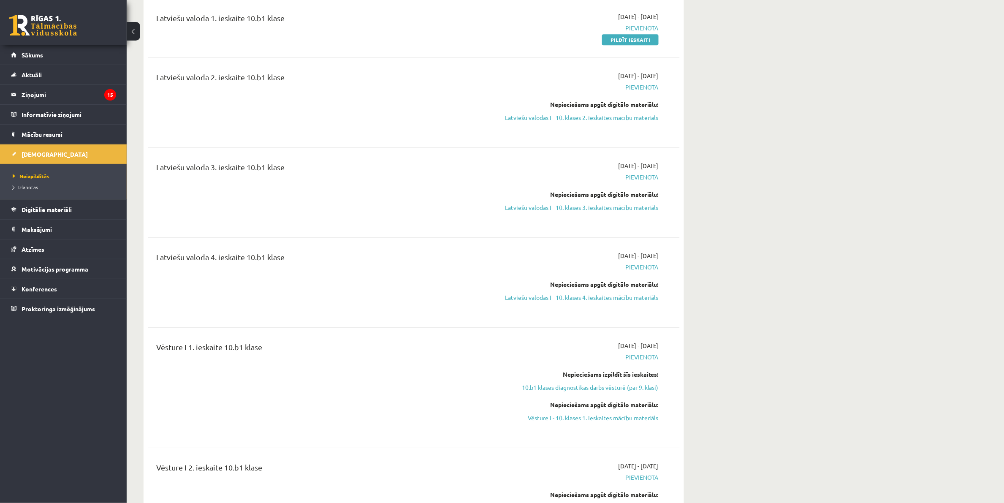
scroll to position [791, 0]
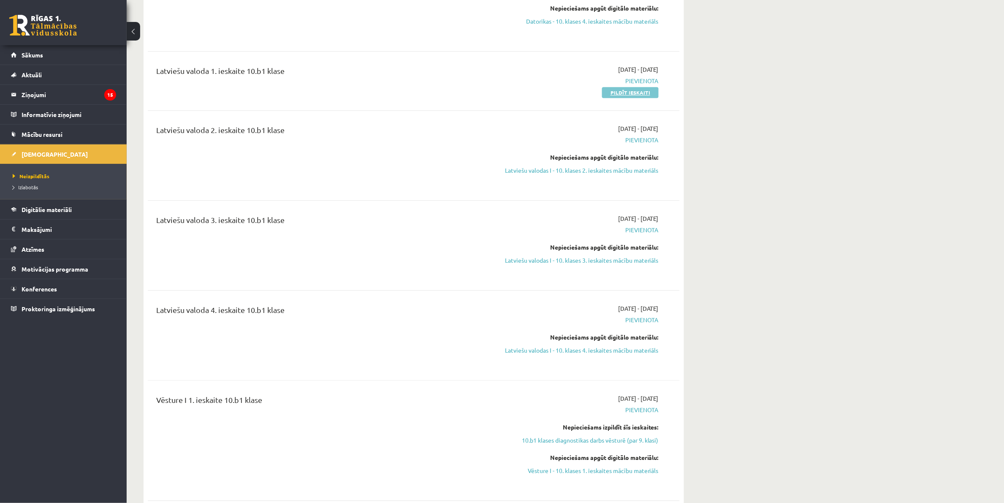
click at [614, 87] on link "Pildīt ieskaiti" at bounding box center [630, 92] width 57 height 11
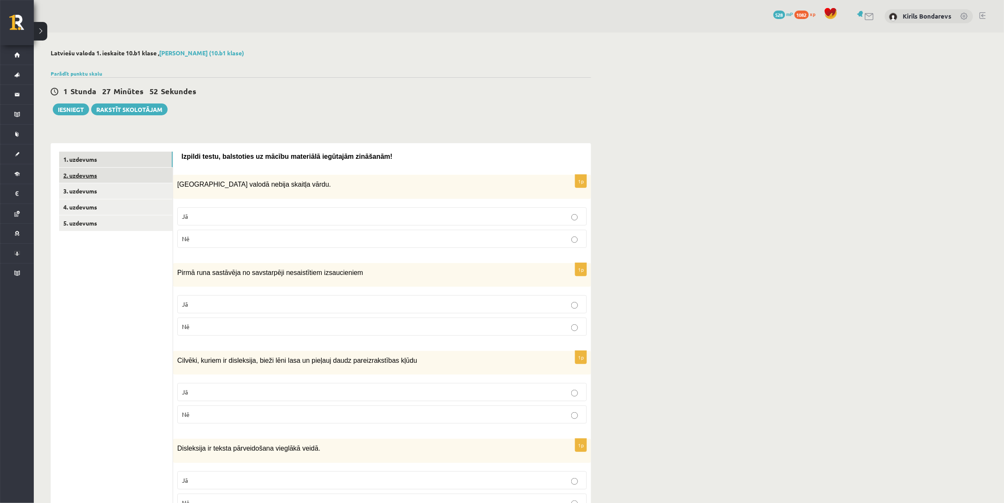
click at [119, 174] on link "2. uzdevums" at bounding box center [116, 176] width 114 height 16
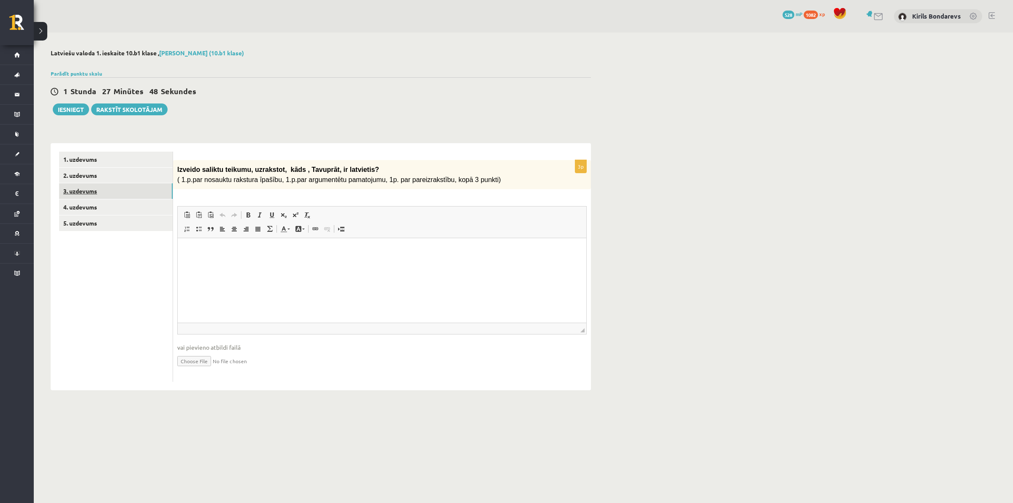
click at [108, 184] on link "3. uzdevums" at bounding box center [116, 191] width 114 height 16
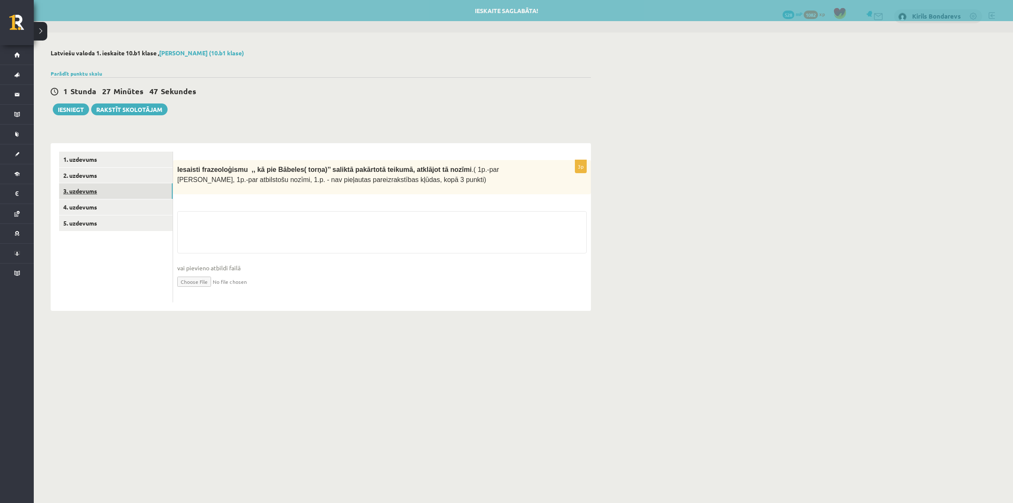
click at [110, 195] on link "3. uzdevums" at bounding box center [116, 191] width 114 height 16
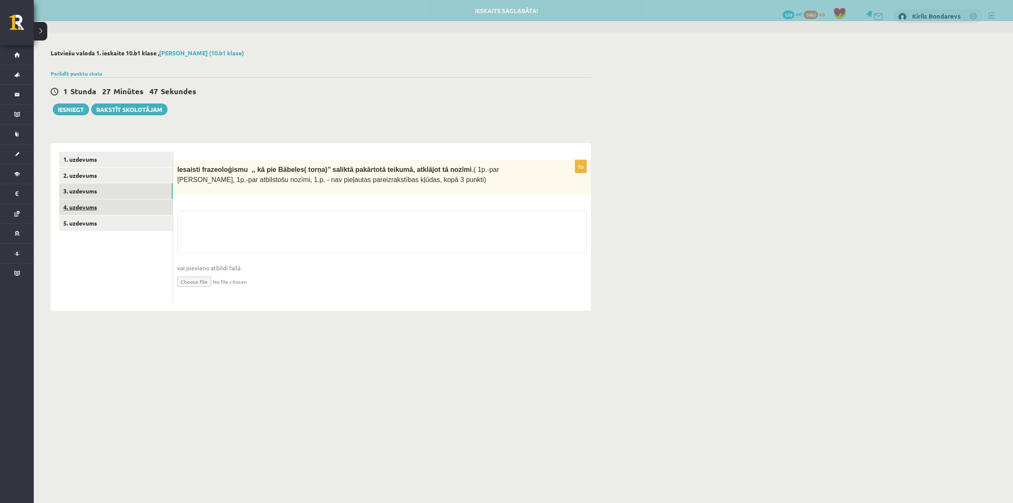
click at [108, 212] on link "4. uzdevums" at bounding box center [116, 207] width 114 height 16
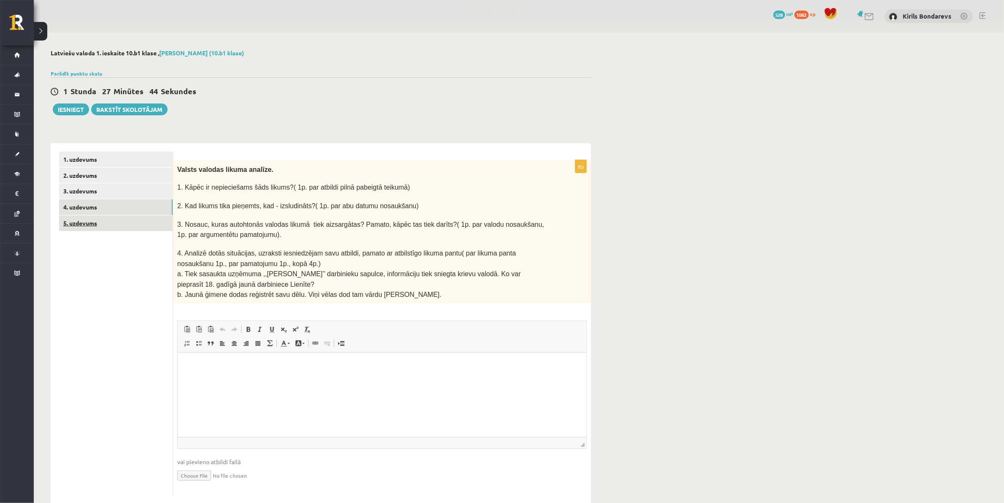
click at [115, 219] on link "5. uzdevums" at bounding box center [116, 223] width 114 height 16
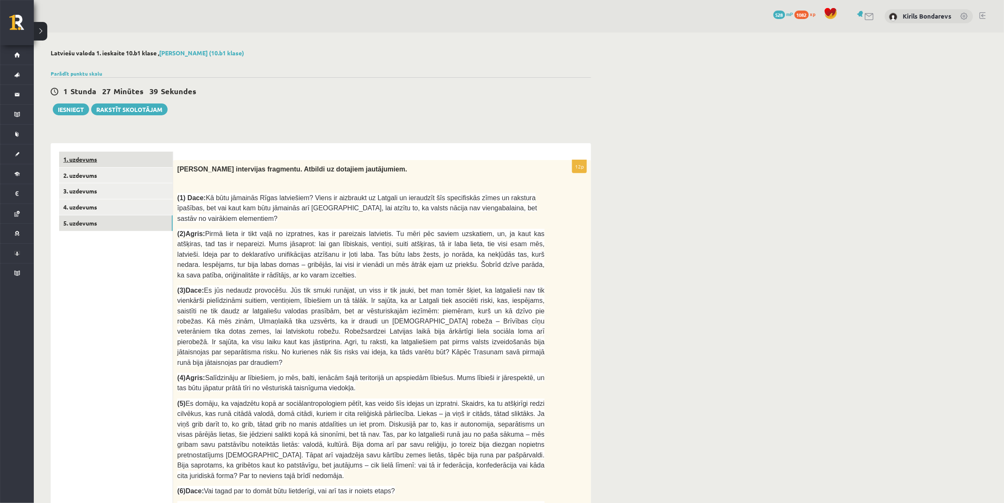
click at [78, 163] on link "1. uzdevums" at bounding box center [116, 160] width 114 height 16
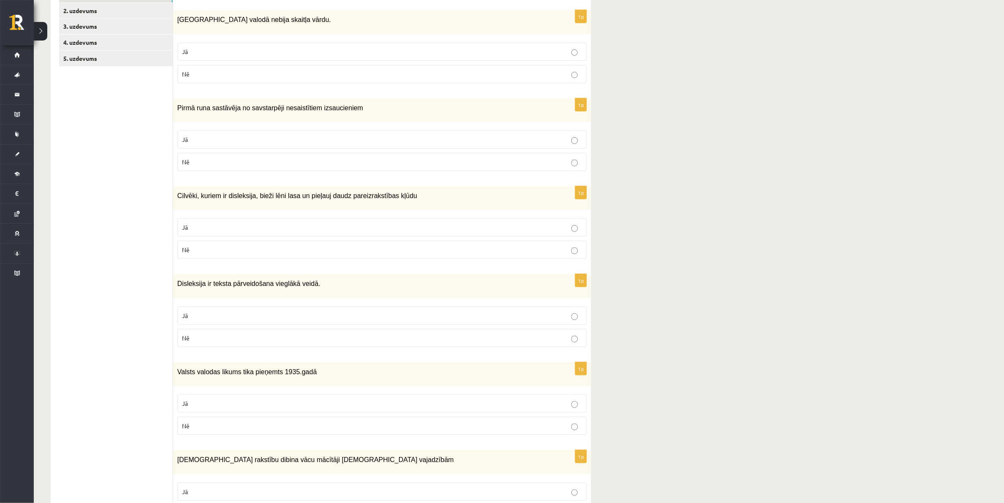
scroll to position [6, 0]
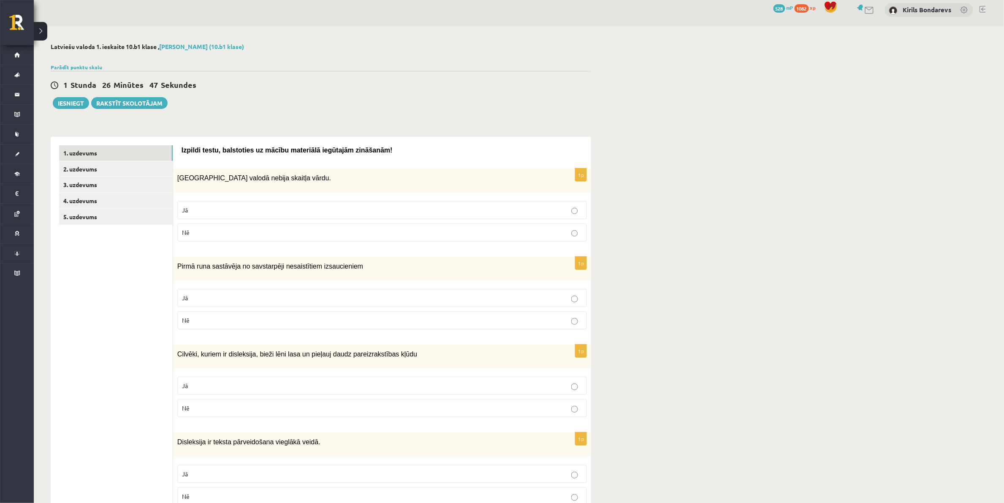
click at [271, 210] on p "Jā" at bounding box center [382, 210] width 400 height 9
click at [246, 297] on p "Jā" at bounding box center [382, 297] width 400 height 9
click at [271, 384] on p "Jā" at bounding box center [382, 385] width 400 height 9
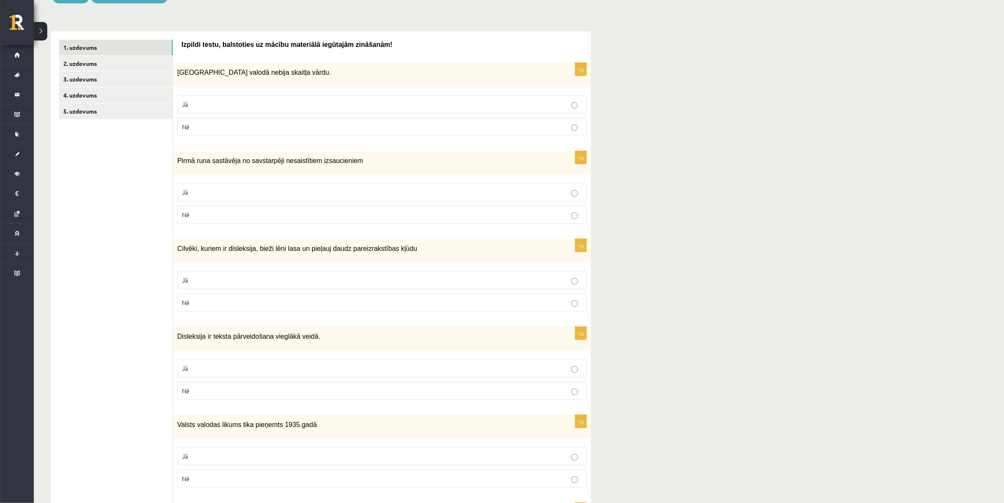
click at [322, 399] on fieldset "Jā Nē" at bounding box center [381, 378] width 409 height 47
click at [325, 390] on p "Nē" at bounding box center [382, 390] width 400 height 9
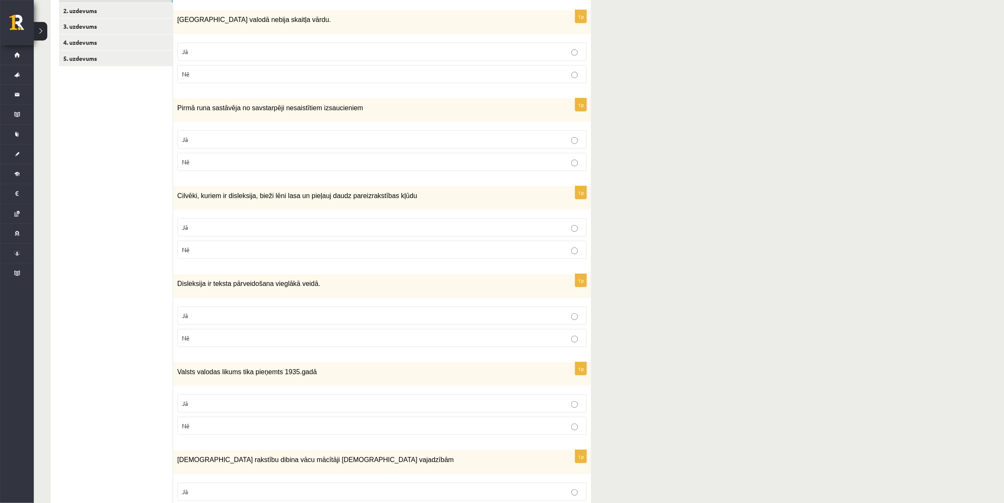
scroll to position [217, 0]
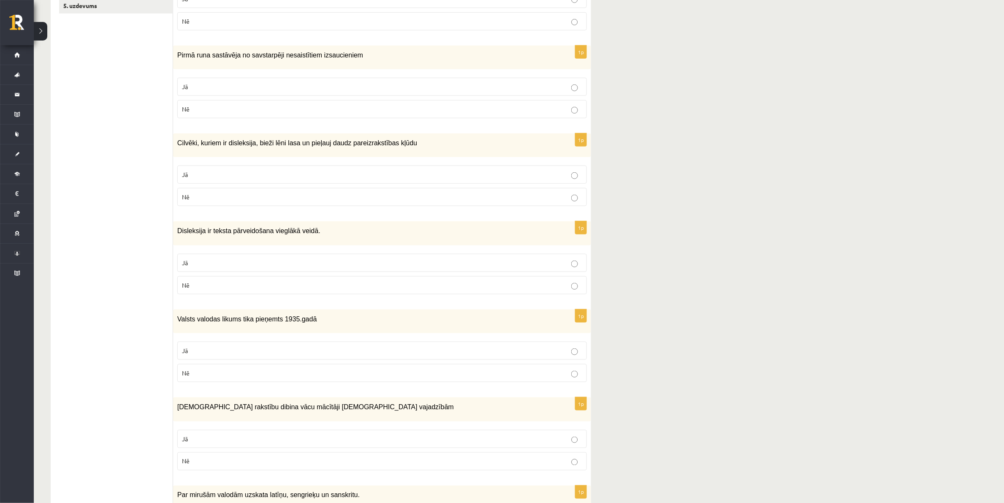
click at [318, 370] on p "Nē" at bounding box center [382, 372] width 400 height 9
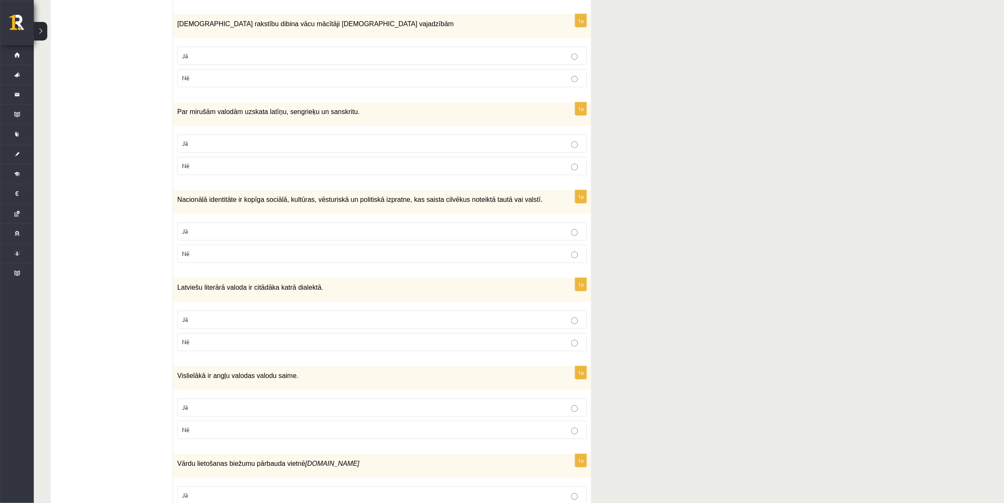
scroll to position [602, 0]
click at [357, 55] on label "Jā" at bounding box center [381, 54] width 409 height 18
click at [311, 138] on p "Jā" at bounding box center [382, 142] width 400 height 9
click at [365, 228] on p "Jā" at bounding box center [382, 229] width 400 height 9
click at [448, 341] on label "Nē" at bounding box center [381, 340] width 409 height 18
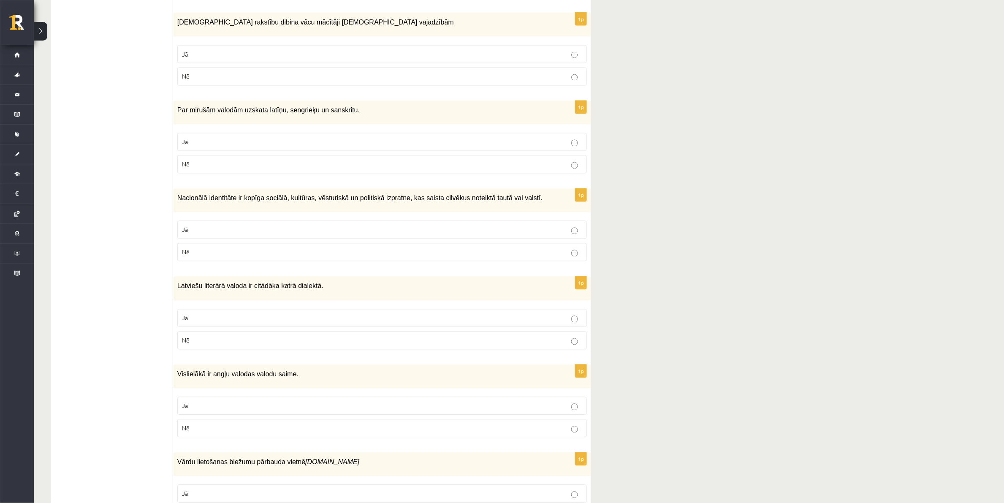
click at [415, 424] on p "Nē" at bounding box center [382, 428] width 400 height 9
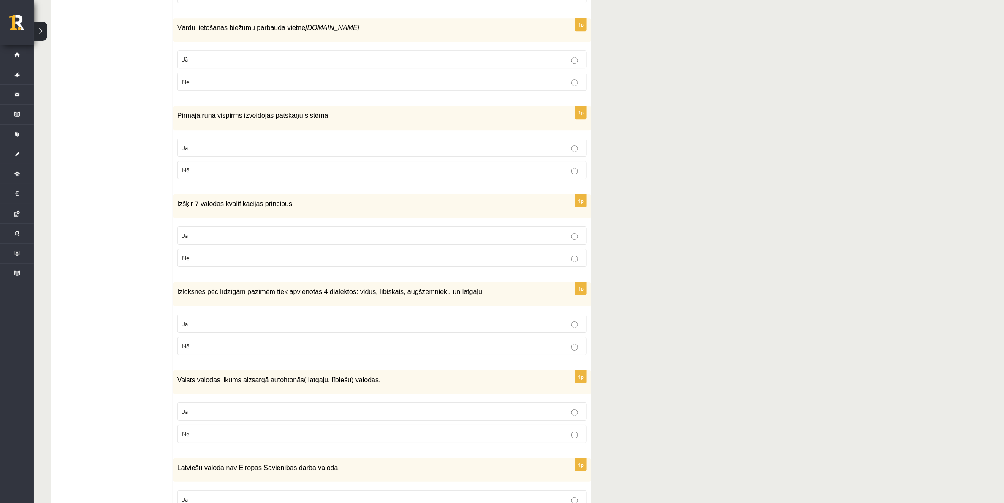
scroll to position [931, 0]
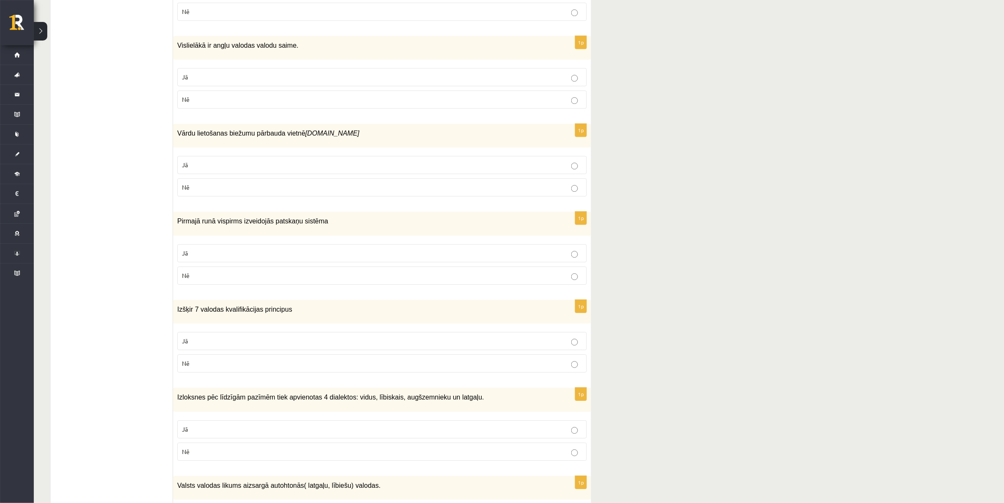
drag, startPoint x: 474, startPoint y: 184, endPoint x: 478, endPoint y: 196, distance: 12.5
click at [474, 184] on p "Nē" at bounding box center [382, 187] width 400 height 9
click at [497, 271] on p "Nē" at bounding box center [382, 275] width 400 height 9
drag, startPoint x: 455, startPoint y: 334, endPoint x: 517, endPoint y: 196, distance: 151.7
click at [454, 336] on p "Jā" at bounding box center [382, 340] width 400 height 9
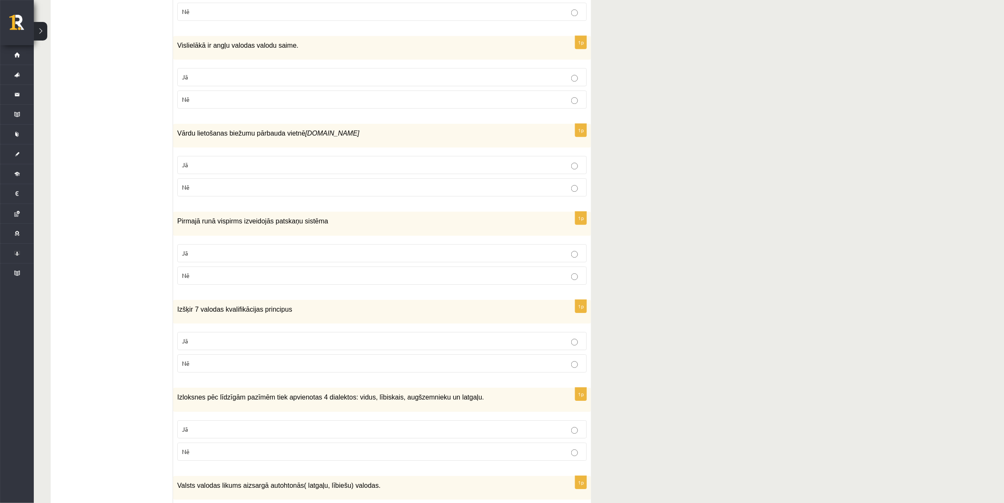
scroll to position [1036, 0]
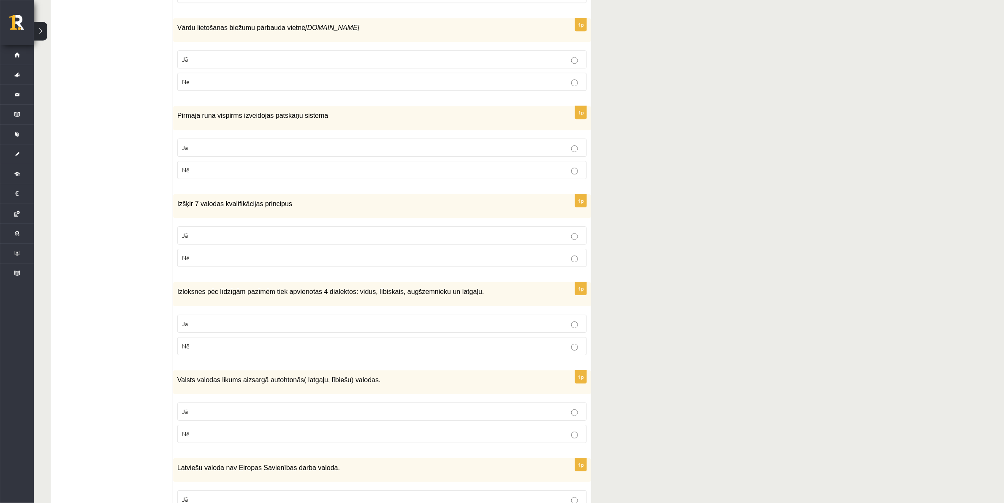
click at [323, 341] on p "Nē" at bounding box center [382, 345] width 400 height 9
click at [309, 402] on label "Jā" at bounding box center [381, 411] width 409 height 18
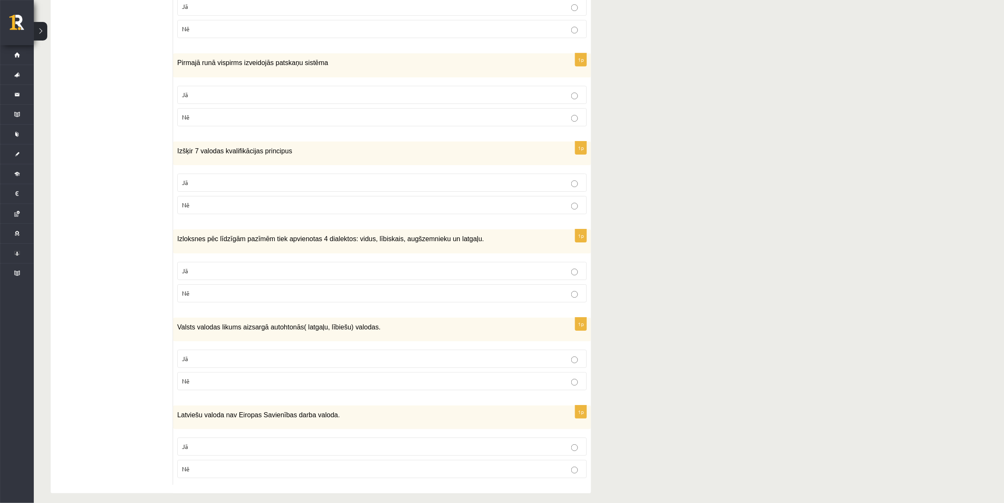
drag, startPoint x: 357, startPoint y: 455, endPoint x: 376, endPoint y: 404, distance: 54.2
click at [357, 460] on label "Nē" at bounding box center [381, 469] width 409 height 18
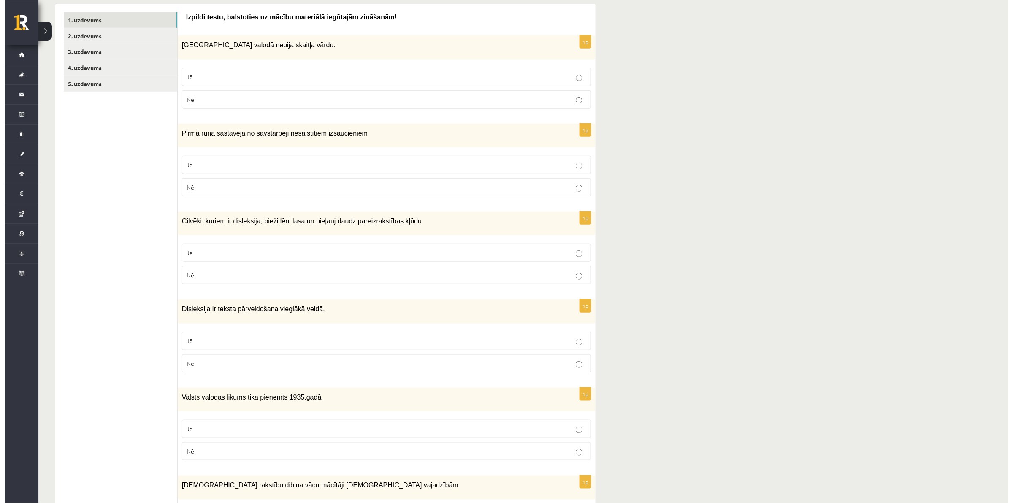
scroll to position [0, 0]
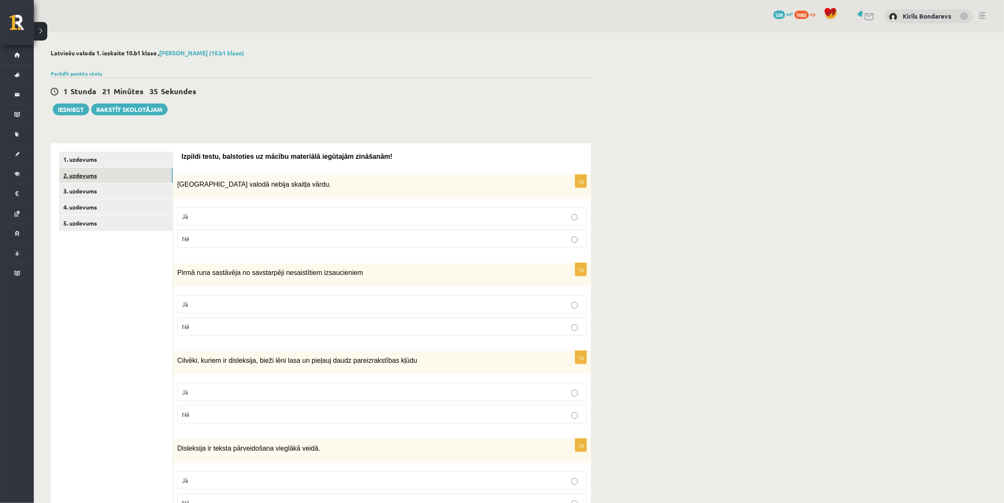
click at [107, 175] on link "2. uzdevums" at bounding box center [116, 176] width 114 height 16
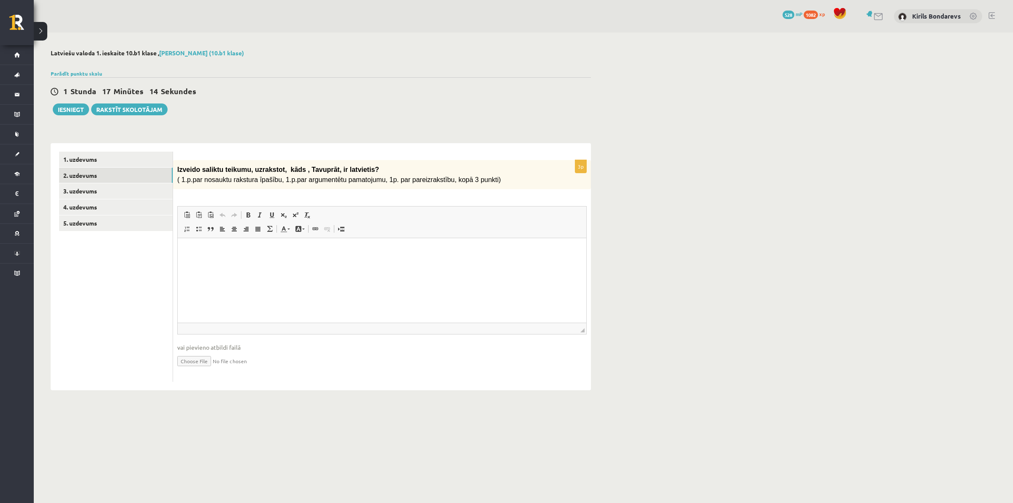
click at [309, 246] on html at bounding box center [382, 251] width 409 height 26
click at [222, 226] on span at bounding box center [222, 228] width 7 height 7
click at [262, 255] on html at bounding box center [382, 251] width 409 height 26
click at [136, 190] on link "3. uzdevums" at bounding box center [116, 191] width 114 height 16
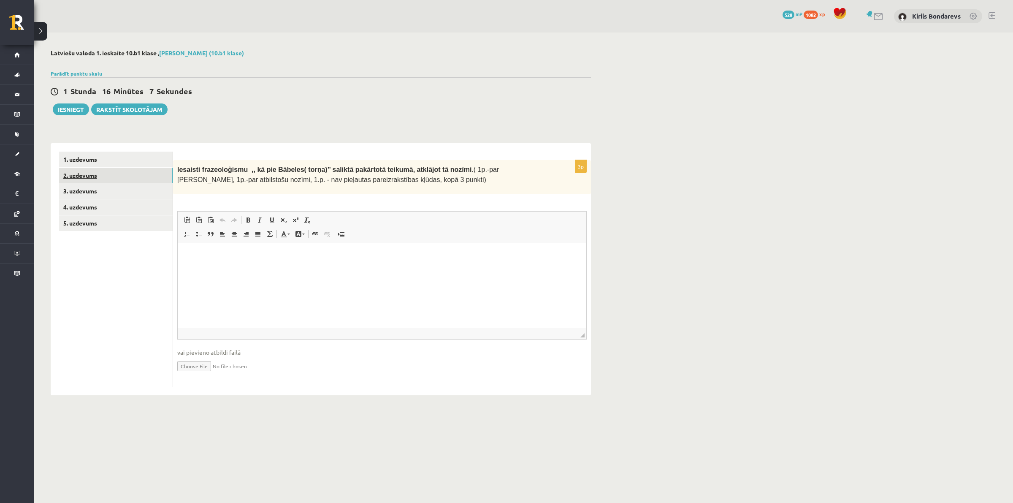
click at [85, 174] on link "2. uzdevums" at bounding box center [116, 176] width 114 height 16
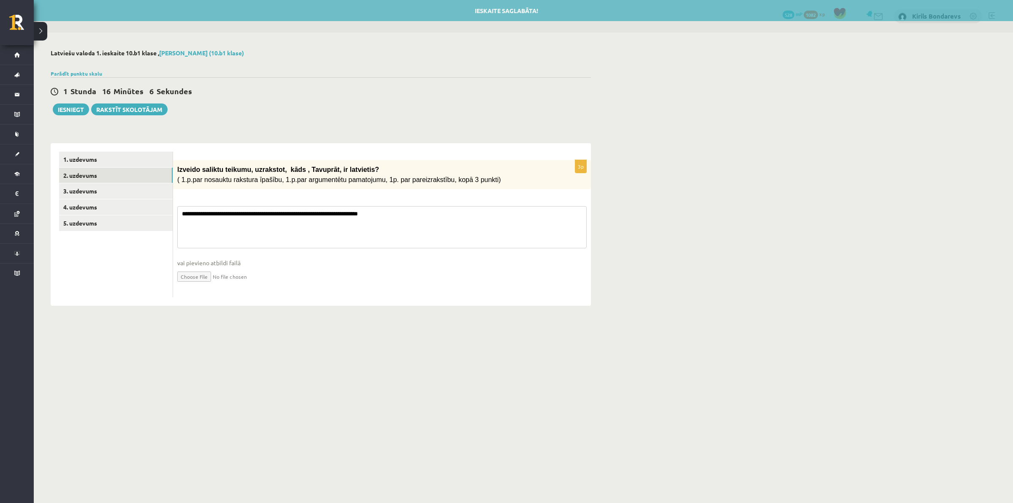
click at [391, 211] on textarea "**********" at bounding box center [381, 227] width 409 height 42
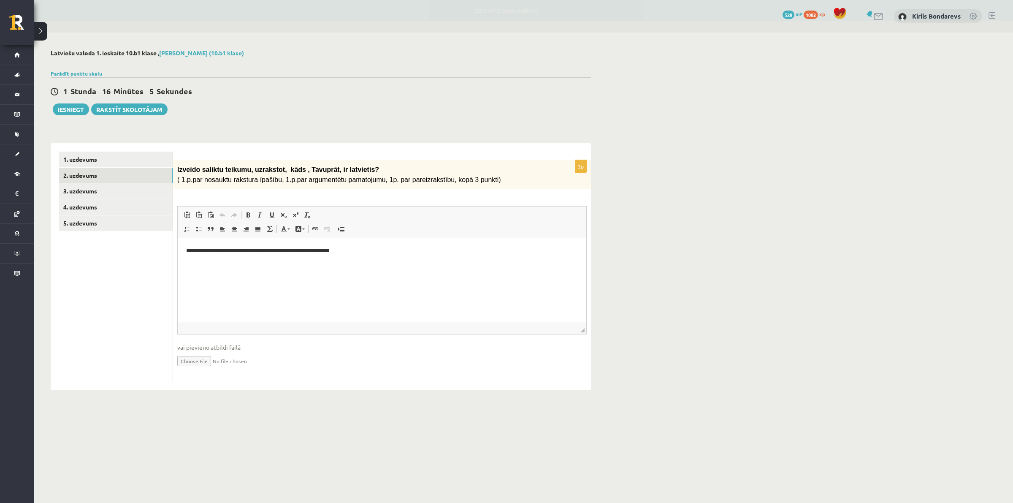
click at [348, 251] on p "**********" at bounding box center [382, 250] width 392 height 9
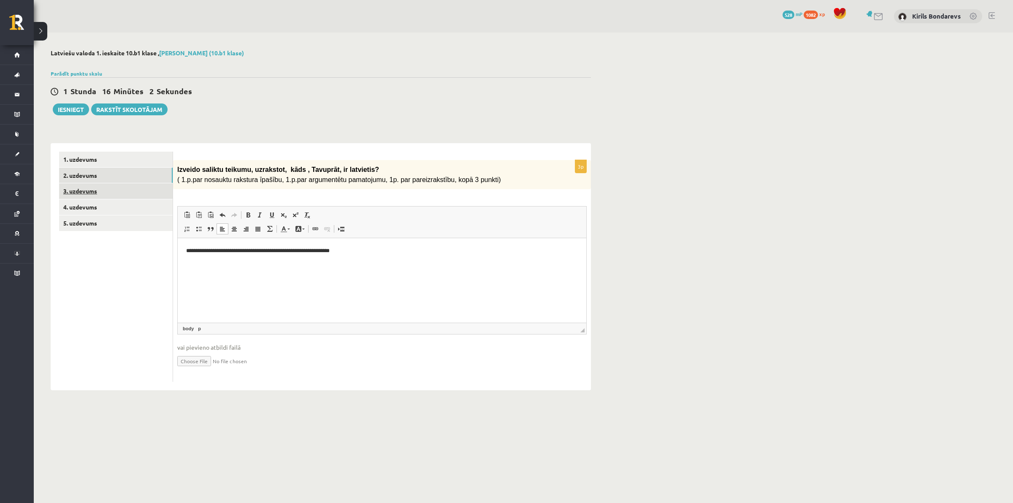
click at [96, 197] on link "3. uzdevums" at bounding box center [116, 191] width 114 height 16
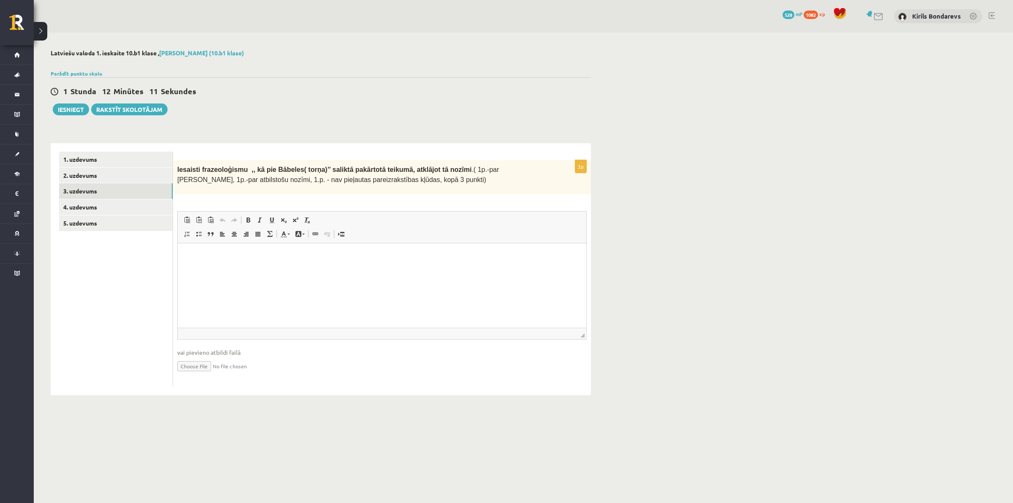
drag, startPoint x: 278, startPoint y: 268, endPoint x: 292, endPoint y: 270, distance: 14.4
click at [278, 268] on html at bounding box center [382, 256] width 409 height 26
click at [200, 254] on p "**********" at bounding box center [382, 255] width 392 height 9
click at [269, 264] on html "**********" at bounding box center [382, 256] width 409 height 26
click at [95, 209] on link "4. uzdevums" at bounding box center [116, 207] width 114 height 16
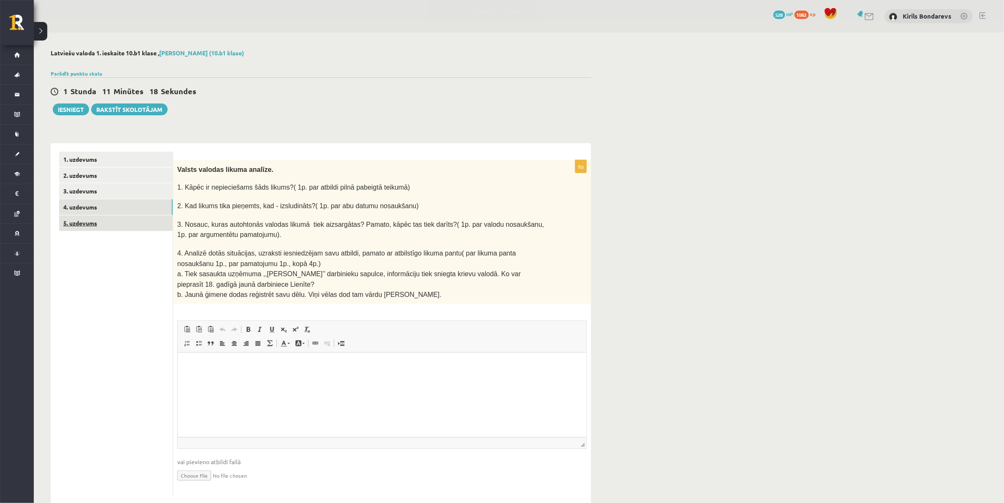
click at [103, 229] on link "5. uzdevums" at bounding box center [116, 223] width 114 height 16
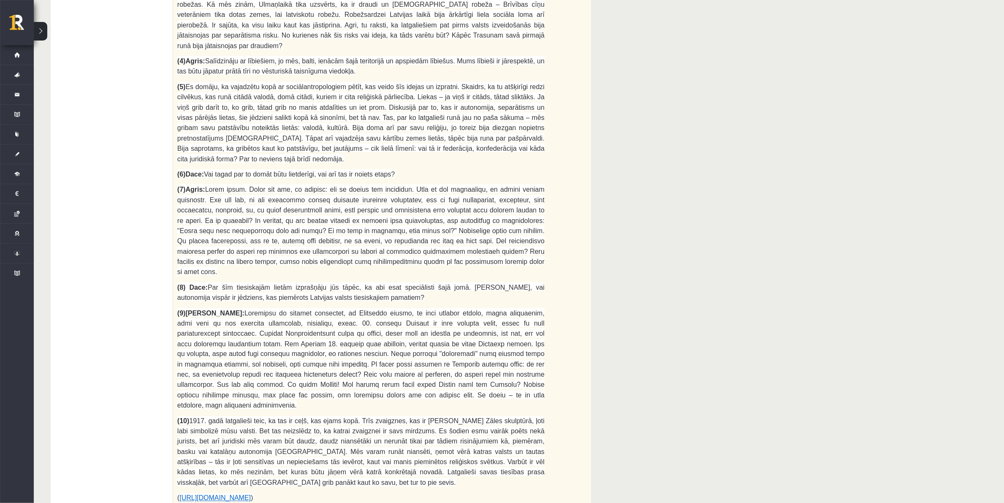
scroll to position [106, 0]
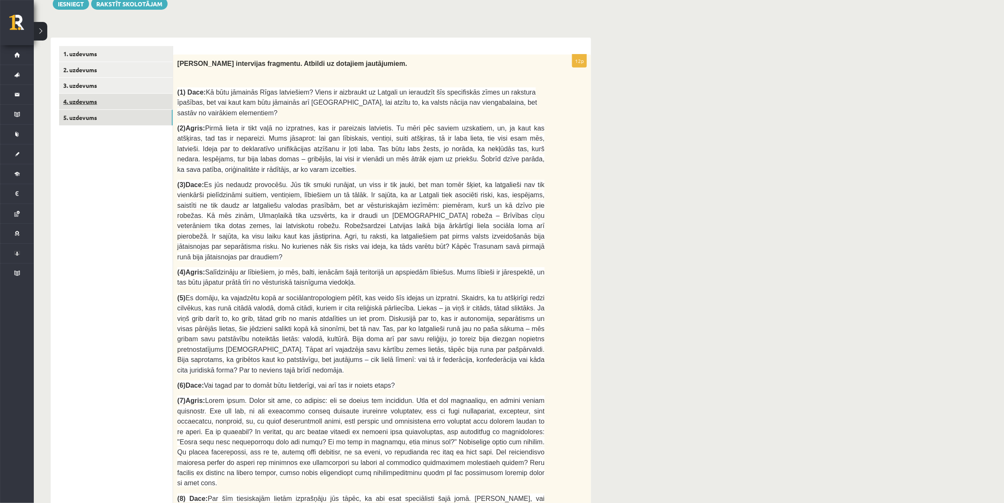
click at [104, 97] on link "4. uzdevums" at bounding box center [116, 102] width 114 height 16
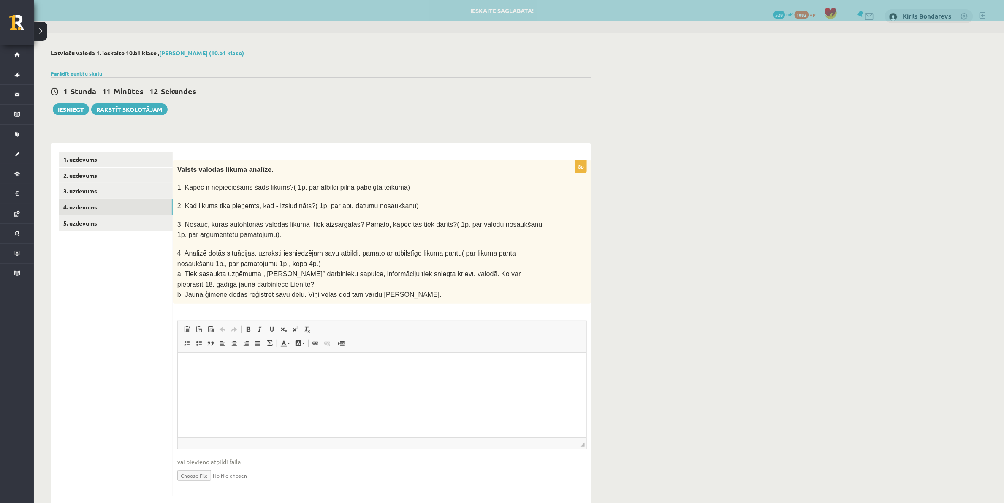
scroll to position [0, 0]
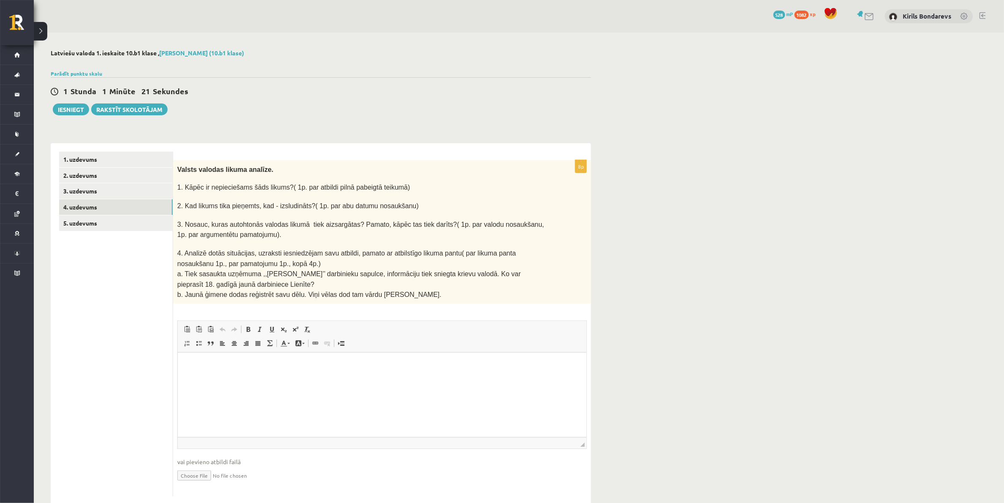
click at [259, 345] on span "Вставить / удалить нумерованный список Вставить / удалить маркированный список …" at bounding box center [229, 344] width 97 height 14
click at [259, 366] on p "Визуальный текстовый редактор, wiswyg-editor-user-answer-47433752892720" at bounding box center [382, 365] width 392 height 9
click at [340, 394] on p "**********" at bounding box center [382, 393] width 392 height 9
drag, startPoint x: 190, startPoint y: 408, endPoint x: 203, endPoint y: 406, distance: 13.3
click at [191, 408] on p "**********" at bounding box center [382, 407] width 392 height 9
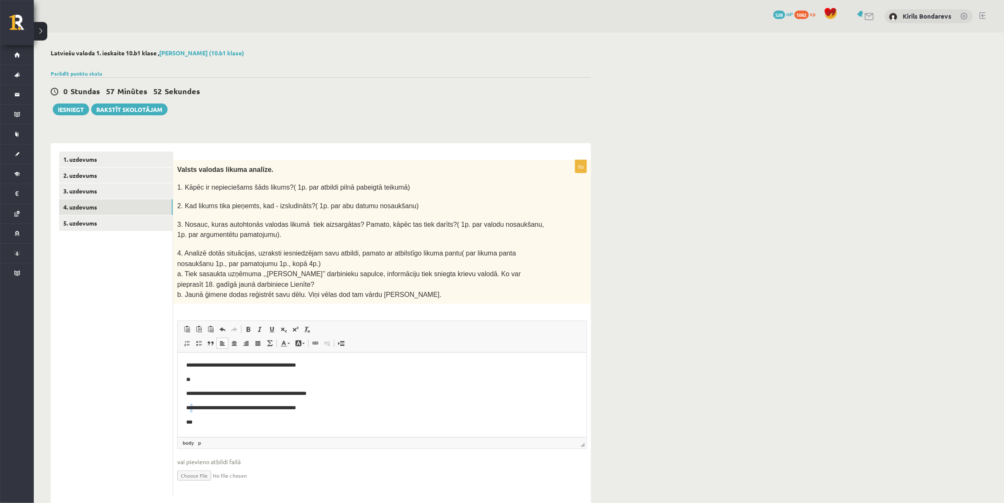
click at [192, 406] on p "**********" at bounding box center [382, 407] width 392 height 9
drag, startPoint x: 248, startPoint y: 425, endPoint x: 252, endPoint y: 428, distance: 5.7
click at [248, 425] on p "***" at bounding box center [382, 422] width 392 height 9
click at [98, 224] on link "5. uzdevums" at bounding box center [116, 223] width 114 height 16
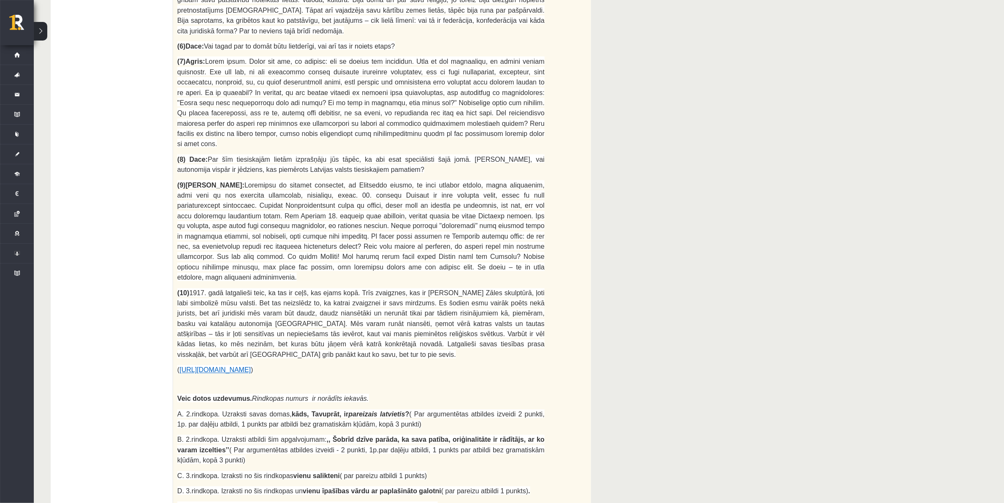
scroll to position [634, 0]
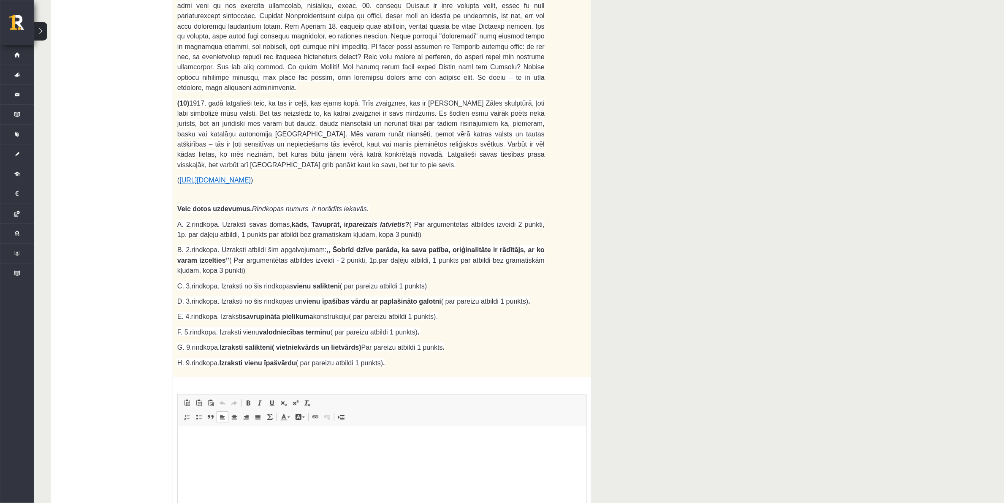
click at [353, 452] on html at bounding box center [381, 439] width 409 height 26
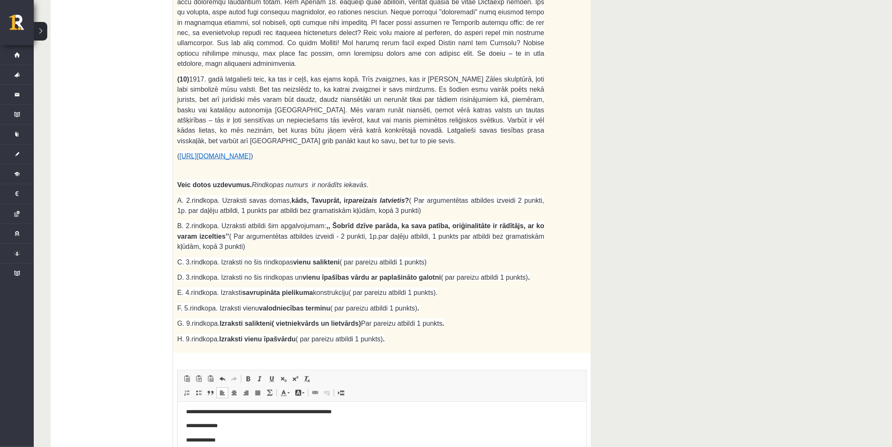
scroll to position [27, 0]
click at [277, 479] on html "**********" at bounding box center [381, 430] width 409 height 111
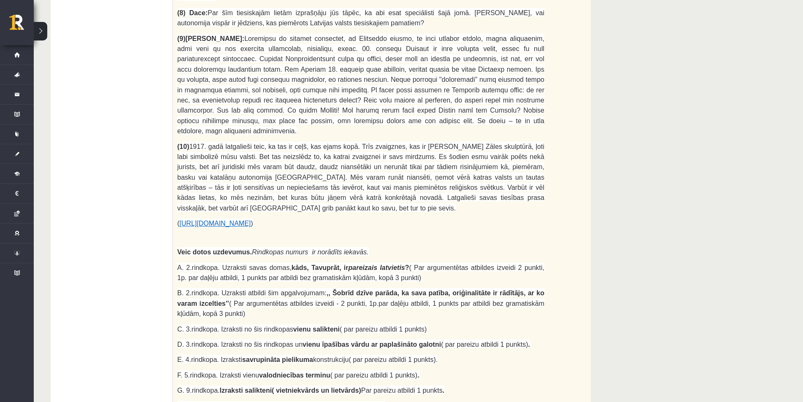
scroll to position [730, 0]
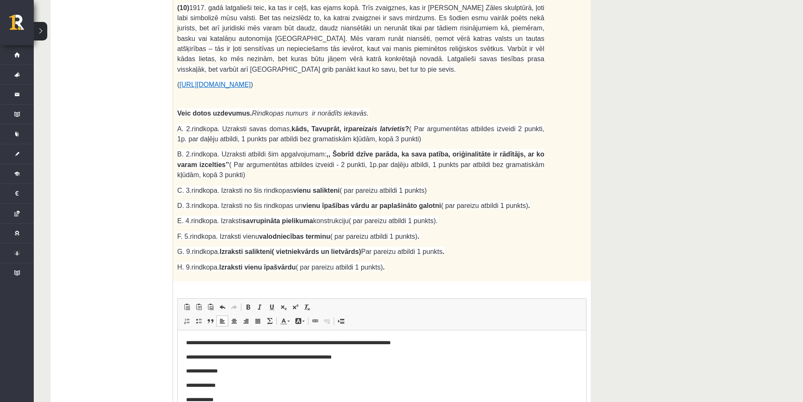
click at [259, 371] on p "**********" at bounding box center [378, 371] width 384 height 9
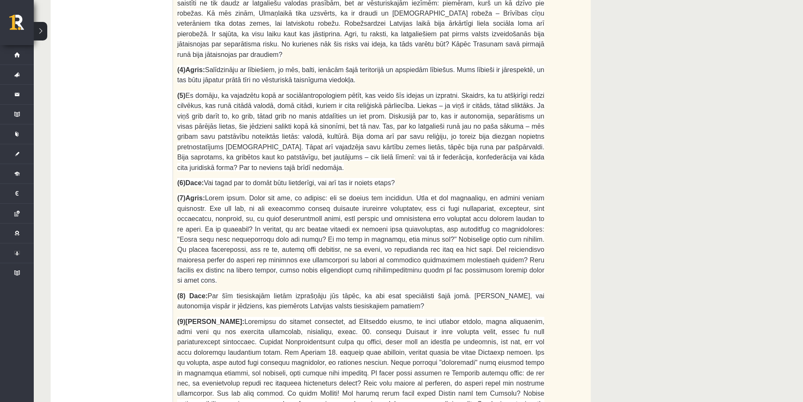
scroll to position [223, 0]
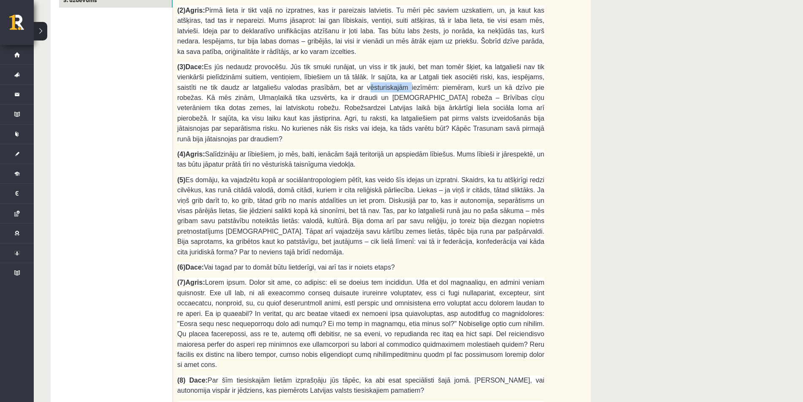
drag, startPoint x: 278, startPoint y: 64, endPoint x: 314, endPoint y: 62, distance: 35.9
click at [314, 63] on span "Es jūs nedaudz provocēšu. Jūs tik smuki runājat, un viss ir tik jauki, bet man …" at bounding box center [360, 102] width 367 height 79
copy span "vēsturiskajām"
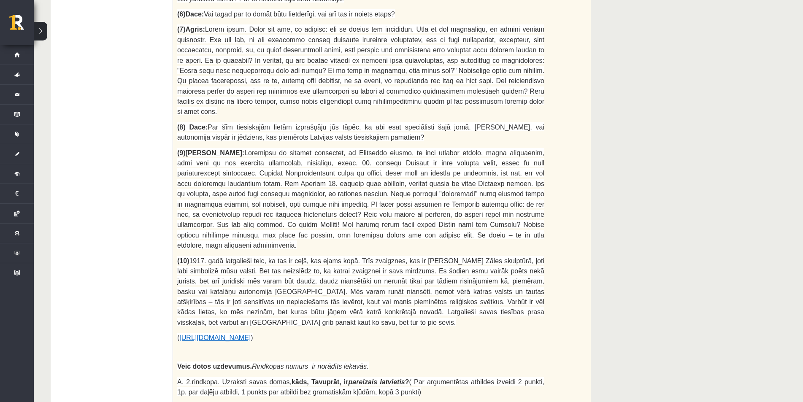
scroll to position [688, 0]
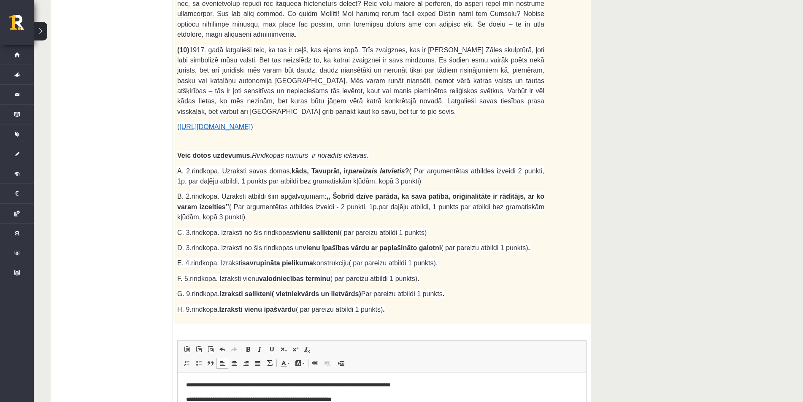
drag, startPoint x: 233, startPoint y: 412, endPoint x: 195, endPoint y: 411, distance: 37.2
copy p "**********"
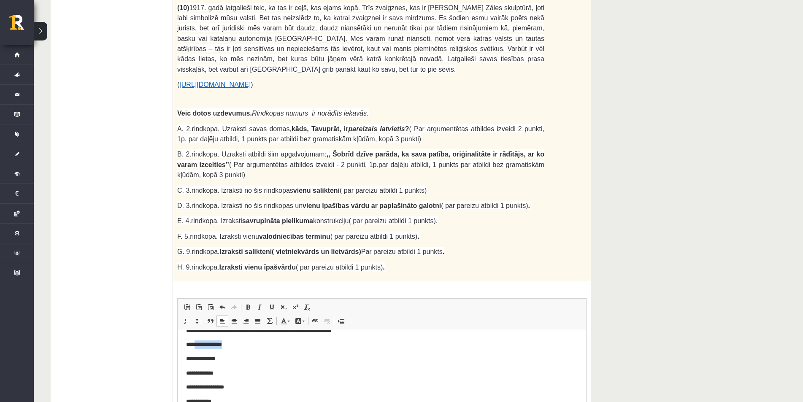
scroll to position [0, 0]
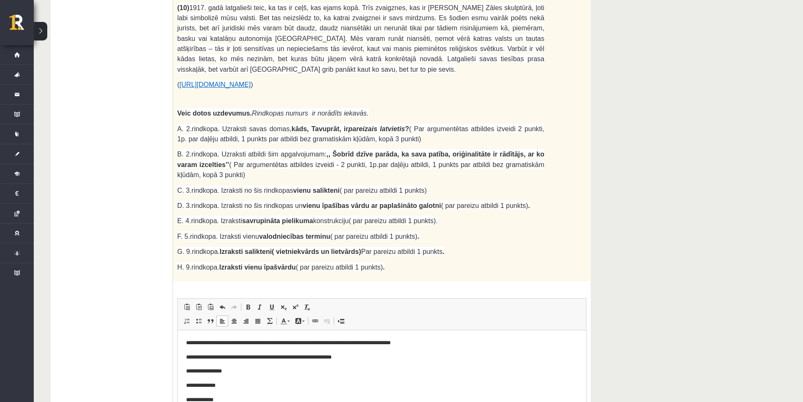
click at [243, 387] on p "**********" at bounding box center [378, 385] width 384 height 9
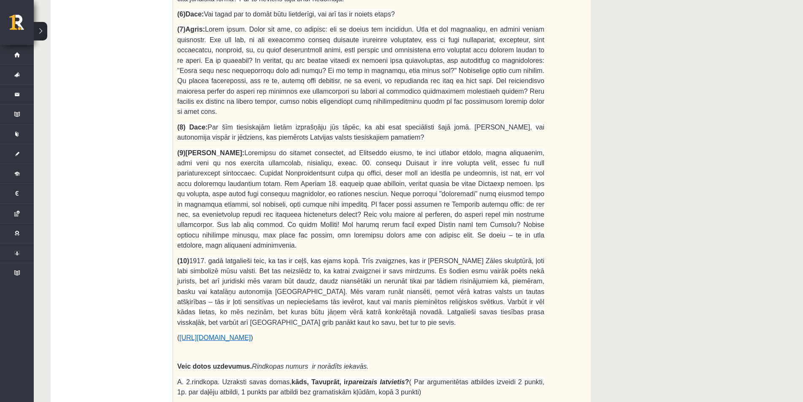
scroll to position [688, 0]
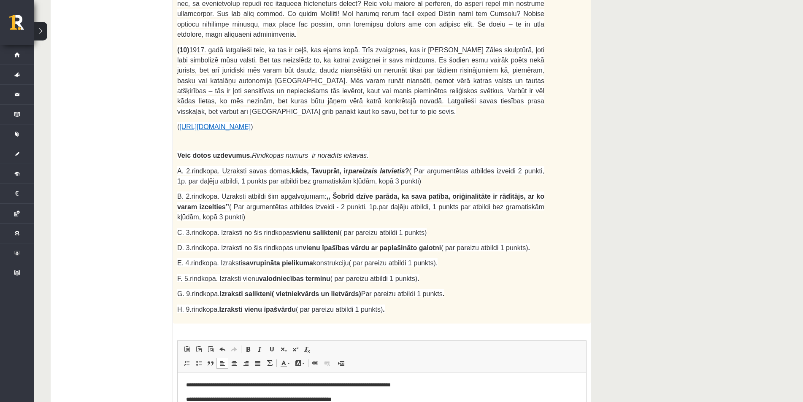
drag, startPoint x: 235, startPoint y: 441, endPoint x: 193, endPoint y: 441, distance: 42.2
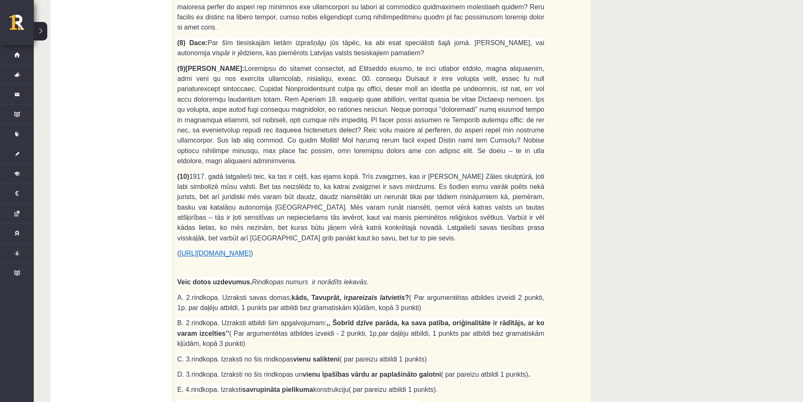
scroll to position [519, 0]
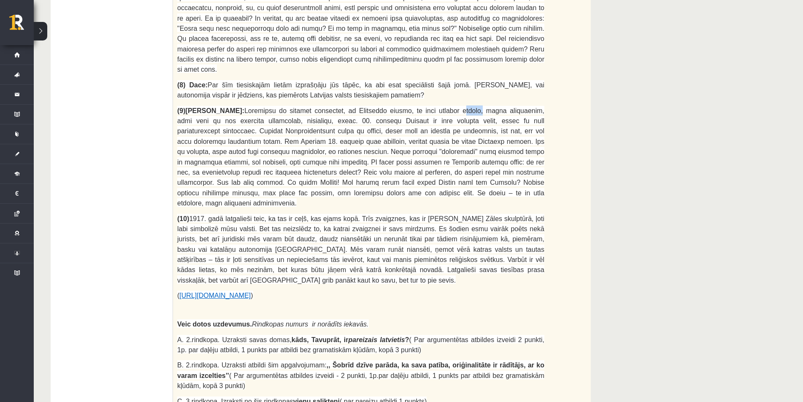
drag, startPoint x: 404, startPoint y: 46, endPoint x: 419, endPoint y: 41, distance: 16.0
click at [419, 106] on p "(9)Lauris:" at bounding box center [360, 157] width 367 height 103
copy span "valsts"
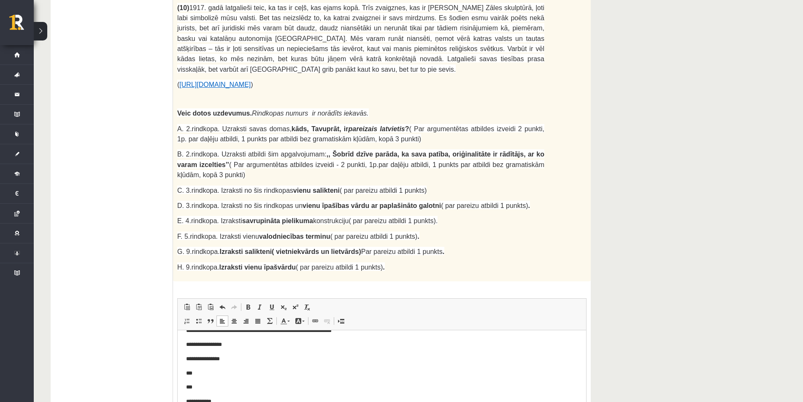
click at [238, 391] on p "***" at bounding box center [378, 387] width 384 height 9
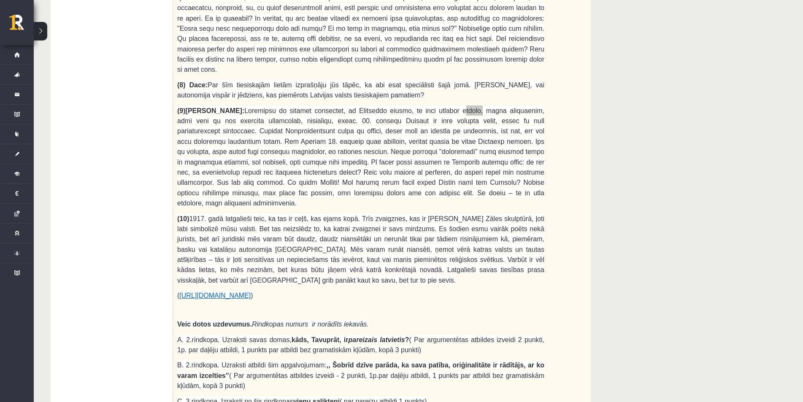
scroll to position [476, 0]
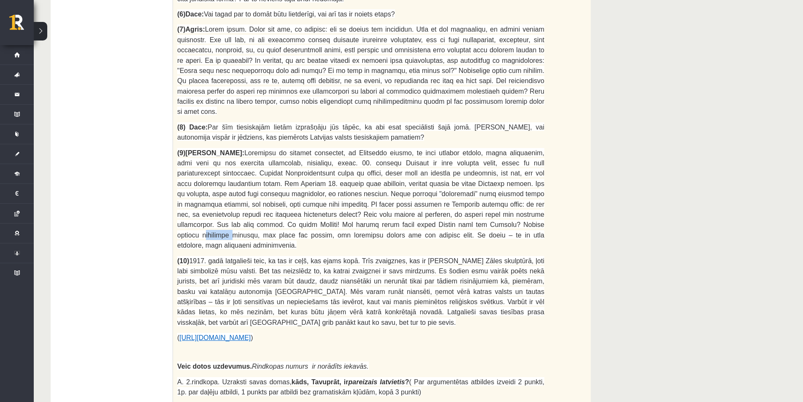
drag, startPoint x: 218, startPoint y: 155, endPoint x: 244, endPoint y: 155, distance: 25.3
click at [244, 155] on span at bounding box center [360, 199] width 367 height 100
copy span "smieklīgs"
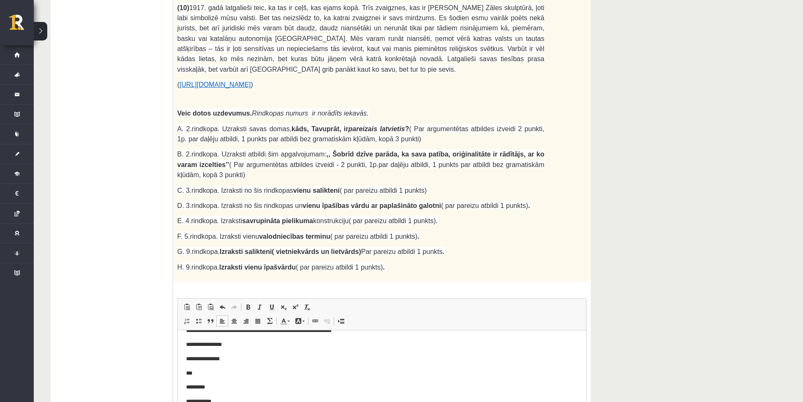
click at [254, 405] on p "**********" at bounding box center [378, 401] width 384 height 9
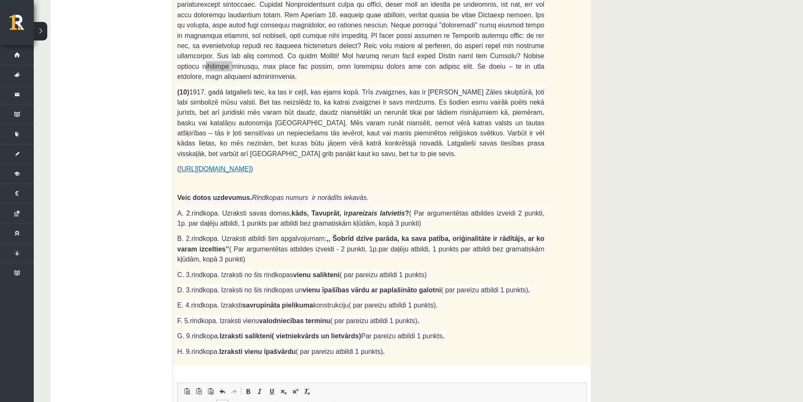
scroll to position [476, 0]
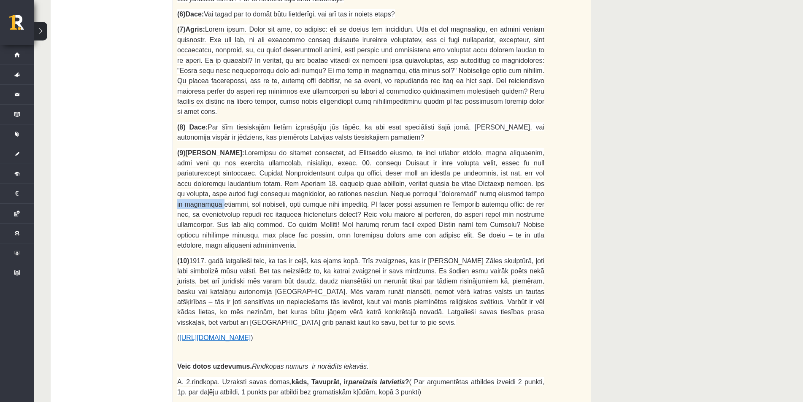
drag, startPoint x: 329, startPoint y: 127, endPoint x: 361, endPoint y: 127, distance: 31.7
click at [361, 149] on span at bounding box center [360, 199] width 367 height 100
copy span "kā juridisks"
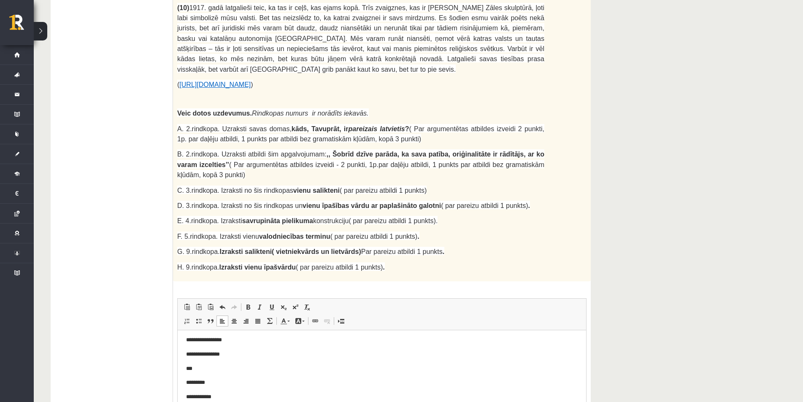
click at [254, 376] on body "**********" at bounding box center [382, 361] width 392 height 108
click at [250, 396] on p "**********" at bounding box center [378, 396] width 384 height 9
click at [238, 378] on p "*********" at bounding box center [378, 382] width 384 height 9
click at [238, 382] on p "***" at bounding box center [378, 382] width 384 height 9
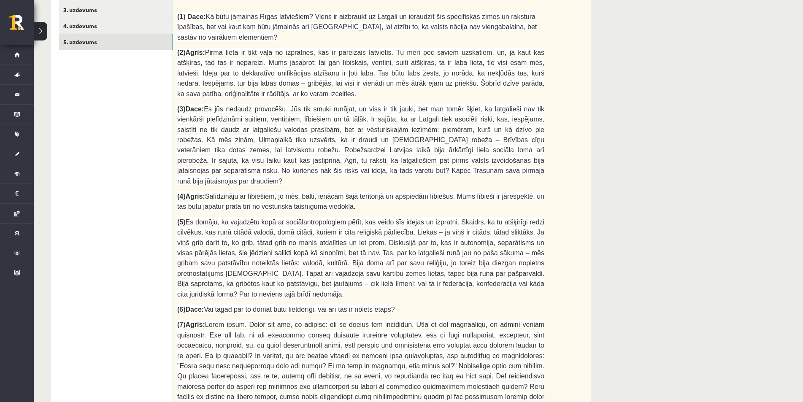
scroll to position [0, 0]
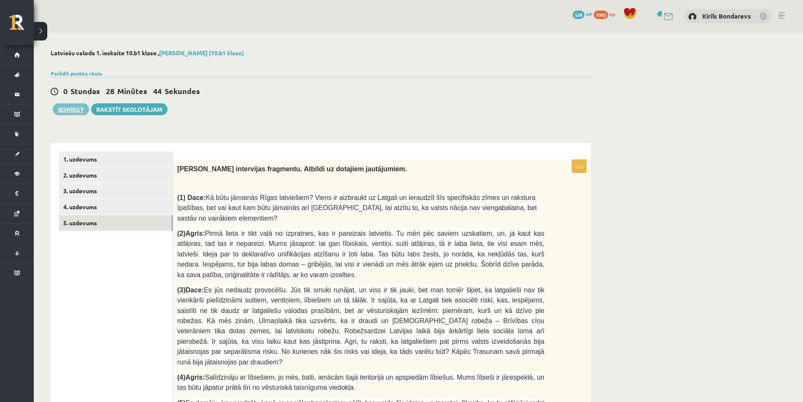
click at [82, 113] on button "Iesniegt" at bounding box center [71, 109] width 36 height 12
